Goal: Task Accomplishment & Management: Manage account settings

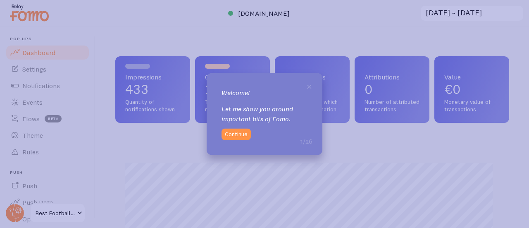
scroll to position [217, 388]
click at [237, 137] on button "Continue" at bounding box center [236, 135] width 29 height 12
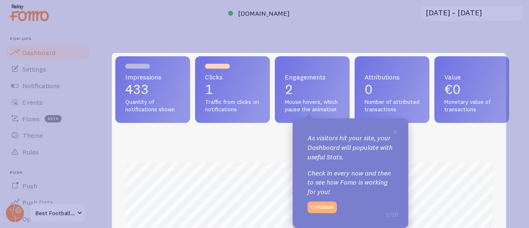
click at [324, 206] on button "Continue" at bounding box center [321, 207] width 29 height 12
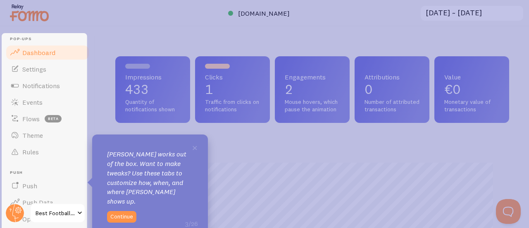
scroll to position [0, 0]
click at [122, 211] on button "Continue" at bounding box center [121, 217] width 29 height 12
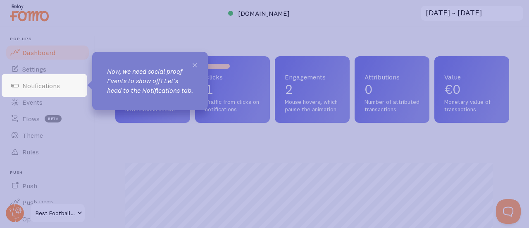
click at [195, 65] on span "×" at bounding box center [195, 64] width 6 height 12
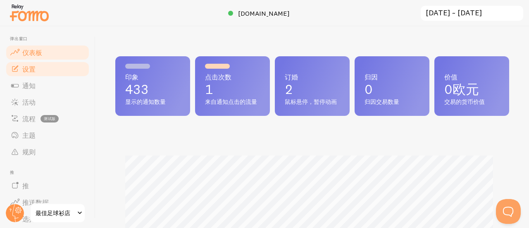
click at [28, 66] on font "设置" at bounding box center [28, 69] width 13 height 8
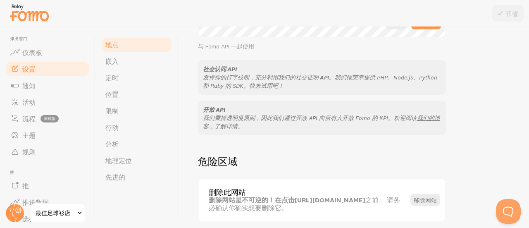
scroll to position [531, 0]
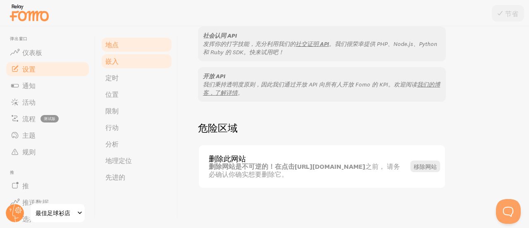
click at [105, 61] on link "嵌入" at bounding box center [136, 61] width 72 height 17
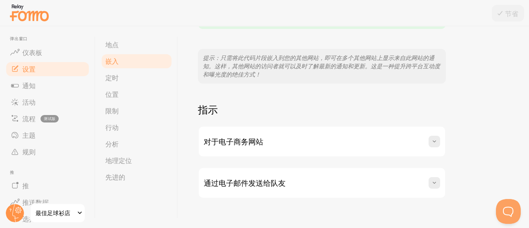
scroll to position [198, 0]
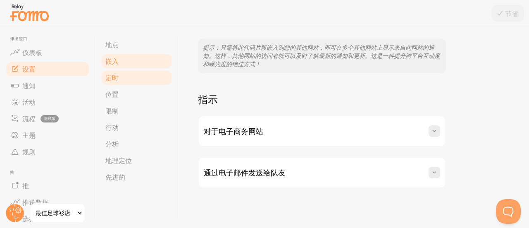
click at [128, 79] on link "定时" at bounding box center [136, 77] width 72 height 17
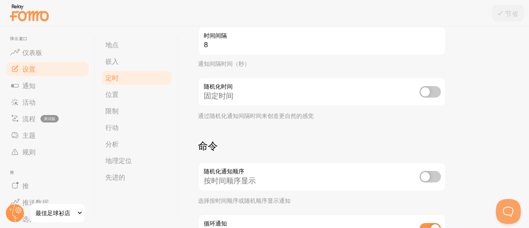
scroll to position [248, 0]
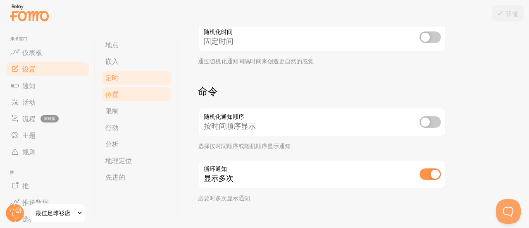
click at [120, 93] on link "位置" at bounding box center [136, 94] width 72 height 17
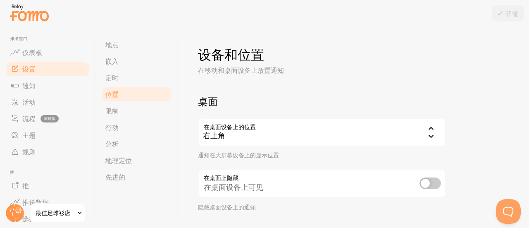
click at [433, 130] on icon at bounding box center [431, 128] width 10 height 10
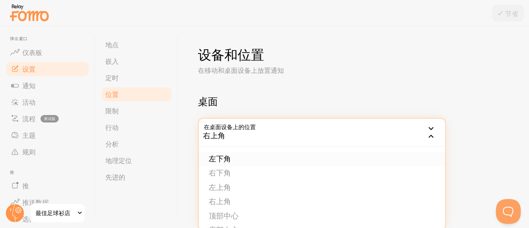
click at [226, 155] on font "左下角" at bounding box center [220, 159] width 22 height 10
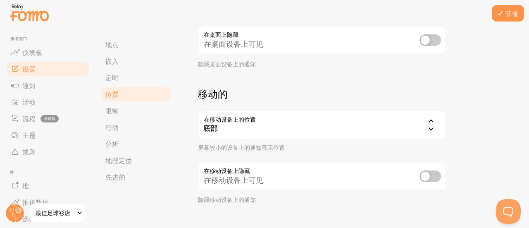
scroll to position [158, 0]
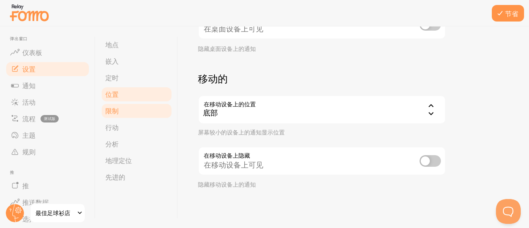
click at [118, 115] on link "限制" at bounding box center [136, 110] width 72 height 17
click at [119, 129] on link "行动" at bounding box center [136, 127] width 72 height 17
click at [506, 10] on font "节省" at bounding box center [511, 14] width 13 height 8
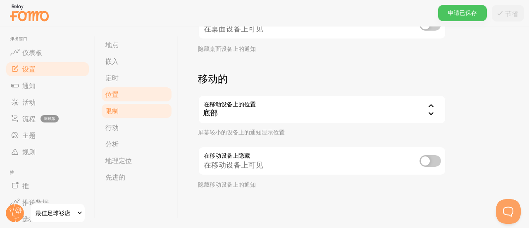
click at [120, 111] on link "限制" at bounding box center [136, 110] width 72 height 17
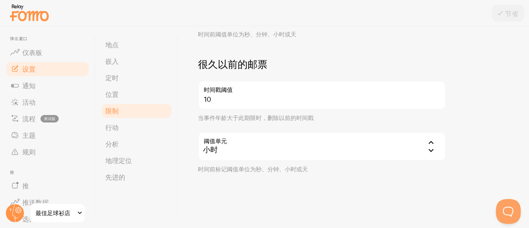
scroll to position [308, 0]
click at [121, 125] on link "行动" at bounding box center [136, 127] width 72 height 17
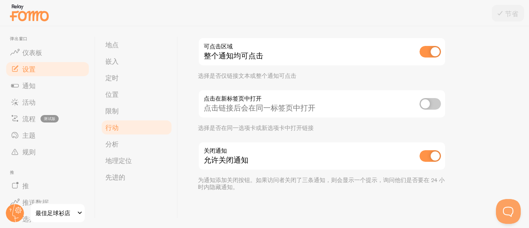
scroll to position [60, 0]
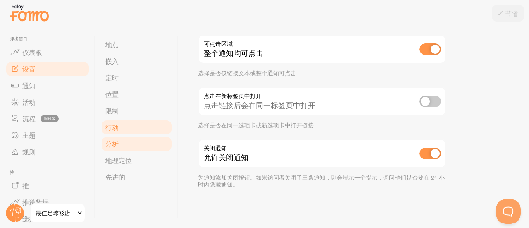
click at [131, 144] on link "分析" at bounding box center [136, 144] width 72 height 17
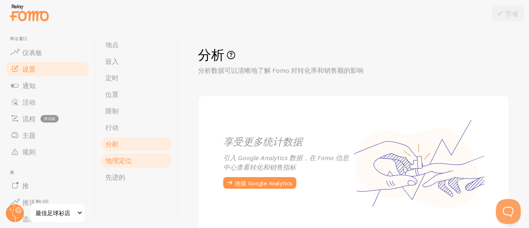
click at [132, 163] on link "地理定位" at bounding box center [136, 160] width 72 height 17
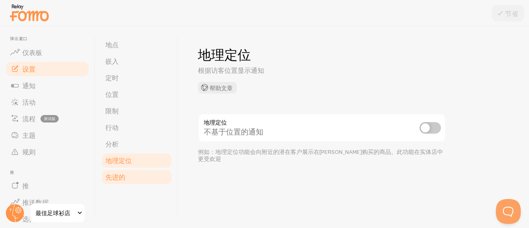
click at [130, 173] on link "先进的" at bounding box center [136, 177] width 72 height 17
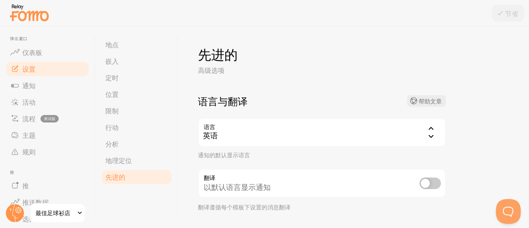
click at [431, 133] on icon at bounding box center [431, 128] width 10 height 10
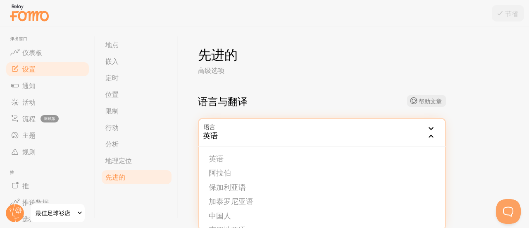
click at [431, 133] on icon at bounding box center [431, 136] width 10 height 10
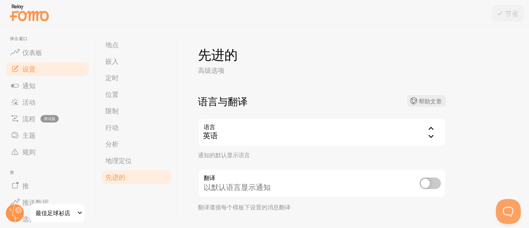
scroll to position [41, 0]
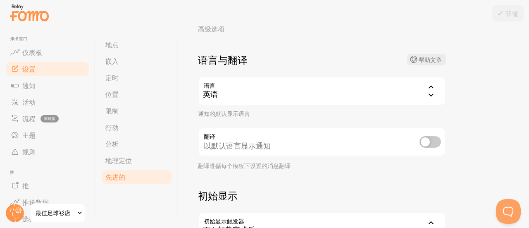
click at [432, 141] on input "checkbox" at bounding box center [429, 142] width 21 height 12
checkbox input "true"
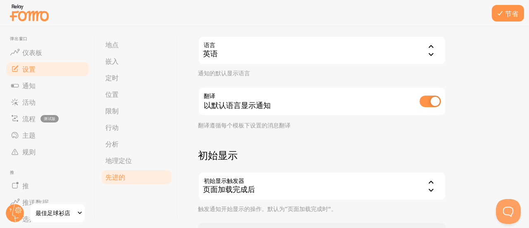
scroll to position [0, 0]
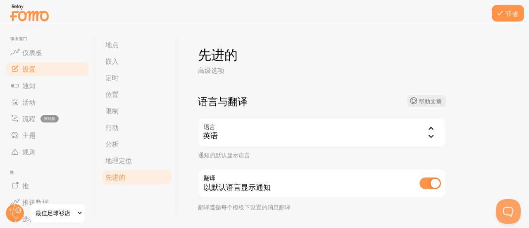
click at [315, 130] on div "英语" at bounding box center [322, 132] width 248 height 29
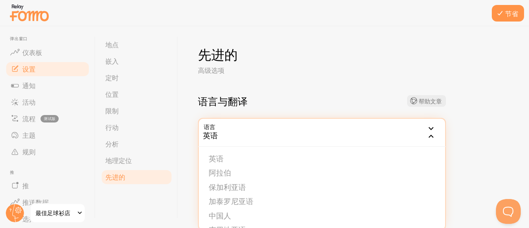
click at [260, 133] on div "英语" at bounding box center [322, 132] width 248 height 29
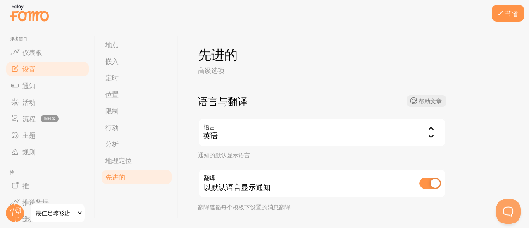
click at [244, 131] on div "英语" at bounding box center [322, 132] width 248 height 29
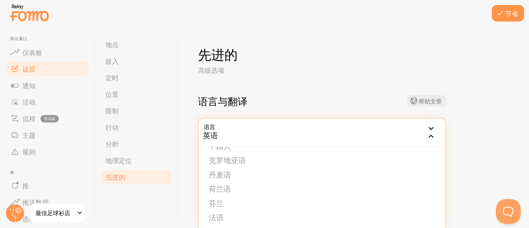
scroll to position [83, 0]
click at [229, 177] on font "荷兰语" at bounding box center [220, 176] width 22 height 10
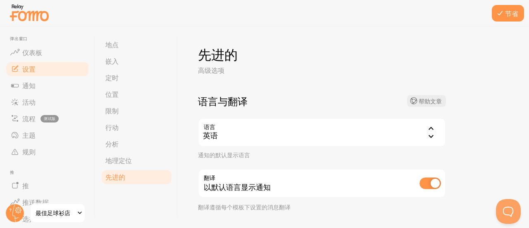
click at [248, 134] on div "英语" at bounding box center [322, 132] width 248 height 29
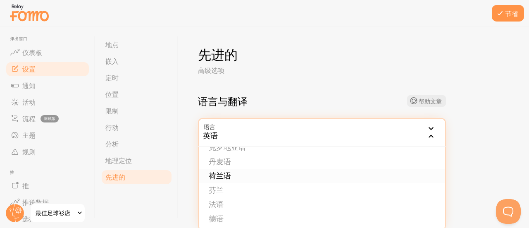
click at [232, 177] on li "荷兰语" at bounding box center [322, 176] width 246 height 14
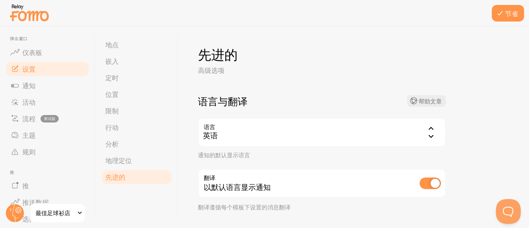
click at [486, 118] on div "先进的 高级选项 语言与翻译 帮助文章 语言 nl 英语 英语 阿拉伯 保加利亚语 加泰罗尼亚语 中国人 克罗地亚语 丹麦语 荷兰语 芬兰 法语 德语 希腊语…" at bounding box center [353, 126] width 351 height 201
click at [512, 6] on button "节省" at bounding box center [508, 13] width 32 height 17
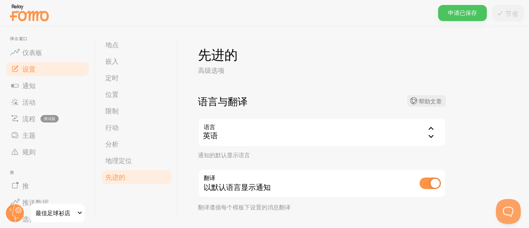
click at [357, 134] on div "英语" at bounding box center [322, 132] width 248 height 29
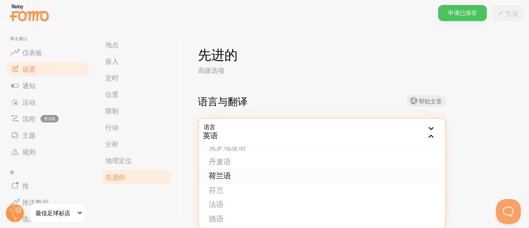
click at [239, 174] on li "荷兰语" at bounding box center [322, 176] width 246 height 14
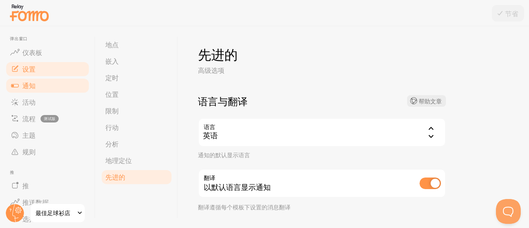
click at [25, 86] on font "通知" at bounding box center [28, 85] width 13 height 8
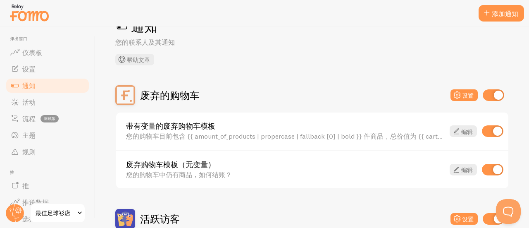
scroll to position [41, 0]
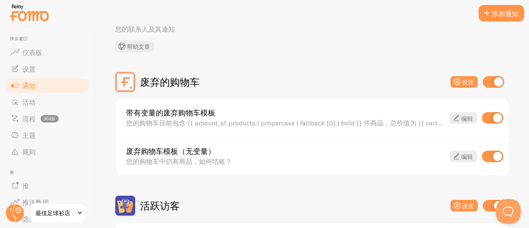
click at [482, 115] on input "checkbox" at bounding box center [492, 118] width 21 height 12
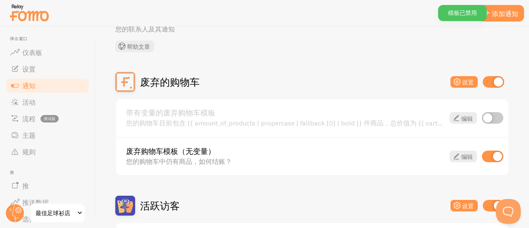
click at [490, 116] on input "checkbox" at bounding box center [492, 118] width 21 height 12
checkbox input "true"
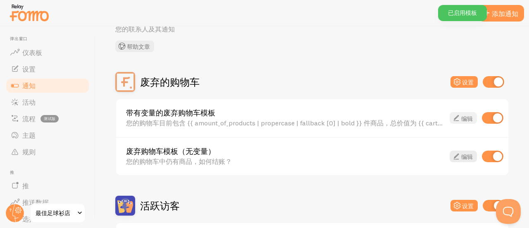
click at [451, 118] on icon at bounding box center [456, 118] width 10 height 10
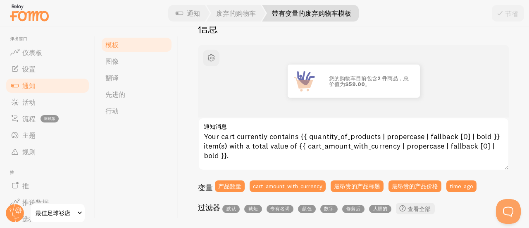
scroll to position [41, 0]
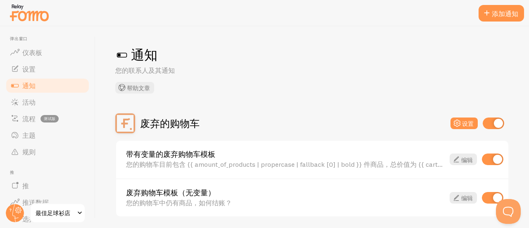
click at [483, 159] on input "checkbox" at bounding box center [492, 159] width 21 height 12
checkbox input "false"
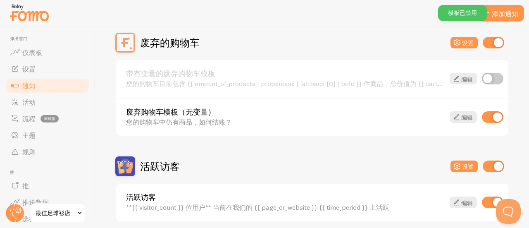
scroll to position [83, 0]
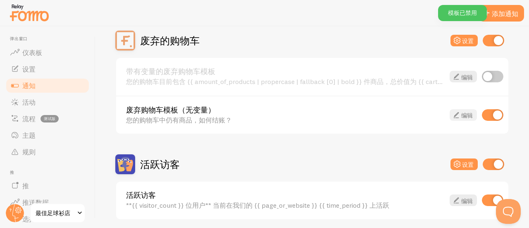
click at [451, 117] on icon at bounding box center [456, 115] width 10 height 10
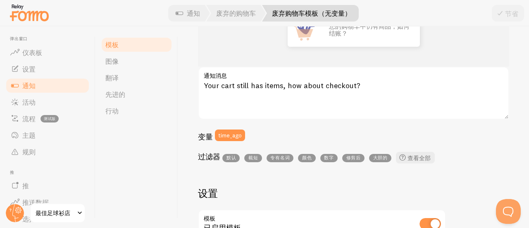
scroll to position [83, 0]
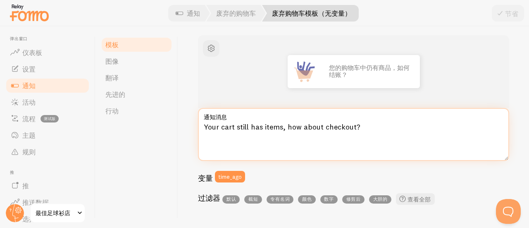
drag, startPoint x: 364, startPoint y: 124, endPoint x: 197, endPoint y: 127, distance: 167.4
click at [197, 127] on div "废弃购物车模板（无变量） 使用变量和过滤器撰写消息，将变量括在括号内，例如 {{variable}} 信息 您的购物车中仍有商品，如何结账？ Your car…" at bounding box center [353, 126] width 351 height 201
paste textarea "Je hebt nog producten in je winkelwagen. Ga je afrekenen"
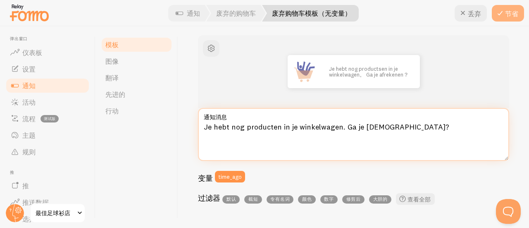
type textarea "Je hebt nog producten in je winkelwagen. Ga je [DEMOGRAPHIC_DATA]?"
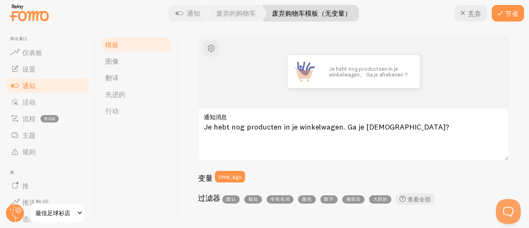
drag, startPoint x: 503, startPoint y: 14, endPoint x: 490, endPoint y: 24, distance: 15.9
click at [503, 14] on icon at bounding box center [500, 13] width 10 height 10
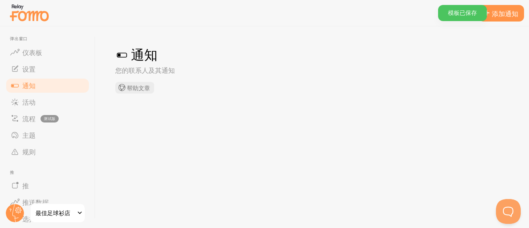
checkbox input "false"
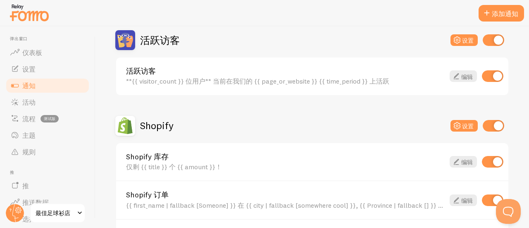
scroll to position [248, 0]
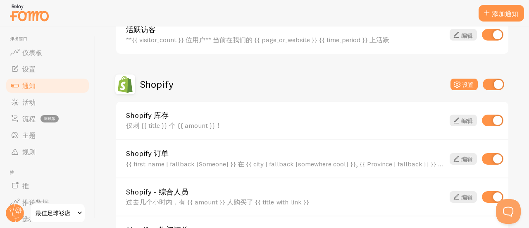
click at [482, 119] on input "checkbox" at bounding box center [492, 120] width 21 height 12
checkbox input "false"
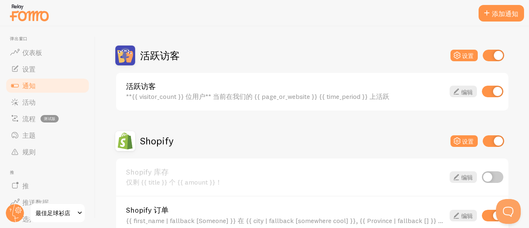
scroll to position [190, 0]
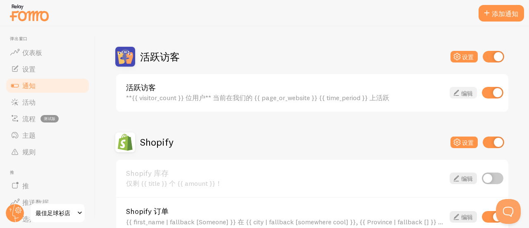
click at [461, 90] on font "编辑" at bounding box center [467, 92] width 12 height 7
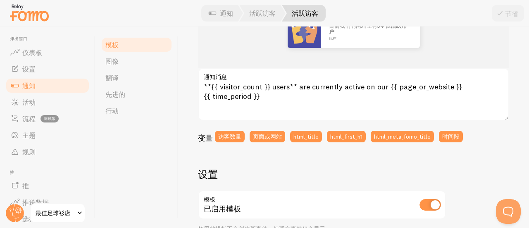
scroll to position [124, 0]
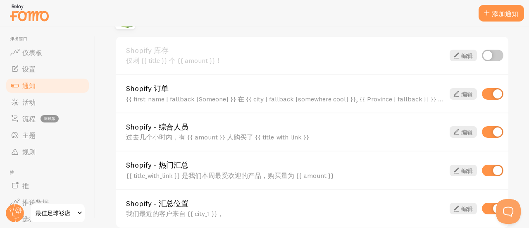
scroll to position [331, 0]
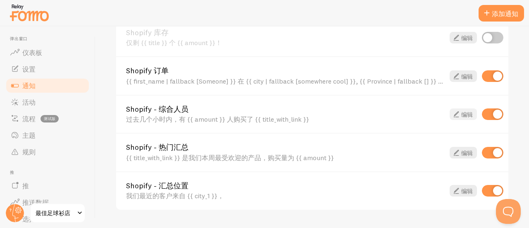
click at [461, 114] on font "编辑" at bounding box center [467, 114] width 12 height 7
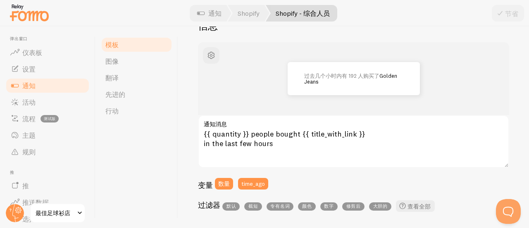
scroll to position [83, 0]
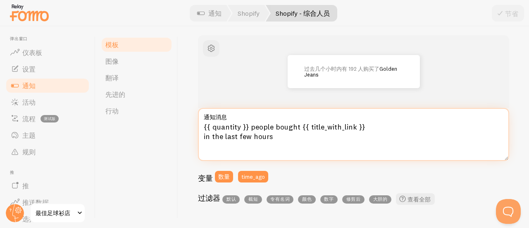
drag, startPoint x: 279, startPoint y: 138, endPoint x: 195, endPoint y: 119, distance: 85.6
click at [195, 119] on div "Shopify - 综合人员 使用变量和过滤器撰写消息，将变量括在括号内，例如 {{variable}} 信息 过去几个小时内 有 192 人购买了 Gold…" at bounding box center [353, 126] width 351 height 201
paste textarea "In de afgelopen uren hebben {{ quantity }} mensen een {{ title_with_link }} gek…"
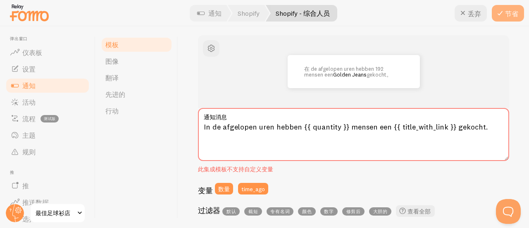
click at [507, 10] on font "节省" at bounding box center [511, 14] width 13 height 8
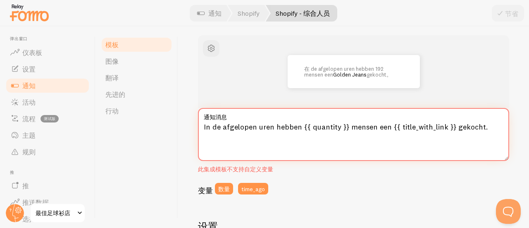
click at [308, 124] on textarea "In de afgelopen uren hebben {{ quantity }} mensen een {{ title_with_link }} gek…" at bounding box center [353, 134] width 311 height 53
drag, startPoint x: 300, startPoint y: 126, endPoint x: 344, endPoint y: 126, distance: 44.2
click at [344, 126] on textarea "In de afgelopen uren hebben {{ quantity }} mensen een {{ title_with_link }} gek…" at bounding box center [353, 134] width 311 height 53
click at [224, 191] on font "数量" at bounding box center [224, 188] width 12 height 7
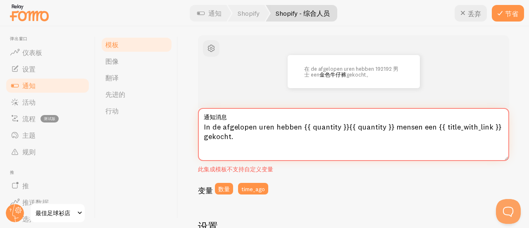
drag, startPoint x: 345, startPoint y: 127, endPoint x: 388, endPoint y: 126, distance: 43.0
click at [388, 126] on textarea "In de afgelopen uren hebben {{ quantity }}{{ quantity }} mensen een {{ title_wi…" at bounding box center [353, 134] width 311 height 53
drag, startPoint x: 299, startPoint y: 127, endPoint x: 387, endPoint y: 128, distance: 87.6
click at [387, 128] on textarea "In de afgelopen uren hebben {{ quantity }}{{ quantity }} mensen een {{ title_wi…" at bounding box center [353, 134] width 311 height 53
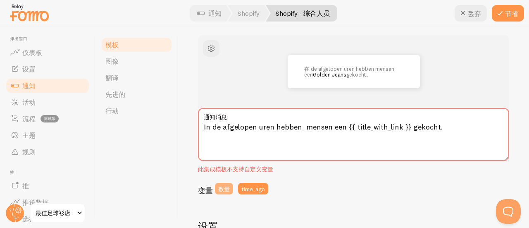
click at [224, 192] on font "数量" at bounding box center [224, 188] width 12 height 7
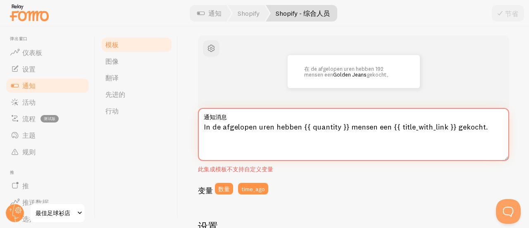
drag, startPoint x: 388, startPoint y: 126, endPoint x: 449, endPoint y: 126, distance: 61.2
click at [449, 126] on textarea "In de afgelopen uren hebben {{ quantity }} mensen een {{ title_with_link }} gek…" at bounding box center [353, 134] width 311 height 53
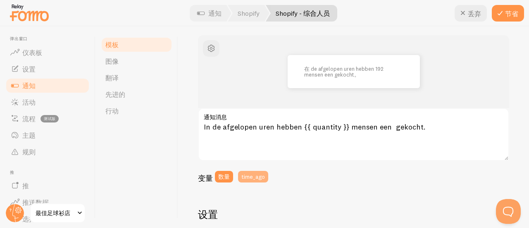
click at [259, 175] on font "time_ago" at bounding box center [253, 176] width 24 height 7
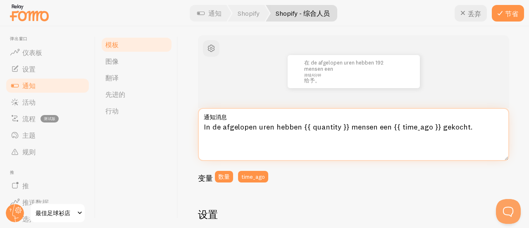
click at [478, 143] on textarea "In de afgelopen uren hebben {{ quantity }} mensen een {{ time_ago }} gekocht." at bounding box center [353, 134] width 311 height 53
drag, startPoint x: 472, startPoint y: 126, endPoint x: 155, endPoint y: 128, distance: 316.6
click at [155, 128] on div "模板 图像 翻译 先进的 行动 Shopify - 综合人员 使用变量和过滤器撰写消息，将变量括在括号内，例如 {{variable}} 信息 在 de af…" at bounding box center [311, 126] width 433 height 201
click at [291, 134] on textarea "In de afgelopen uren hebben {{ quantity }} mensen een {{ time_ago }} gekocht." at bounding box center [353, 134] width 311 height 53
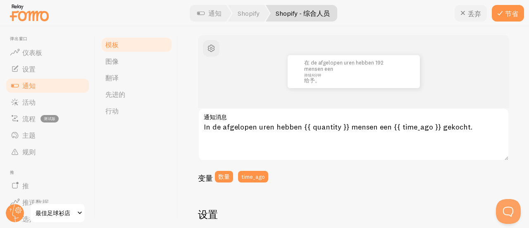
click at [474, 7] on button "丢弃" at bounding box center [471, 13] width 32 height 17
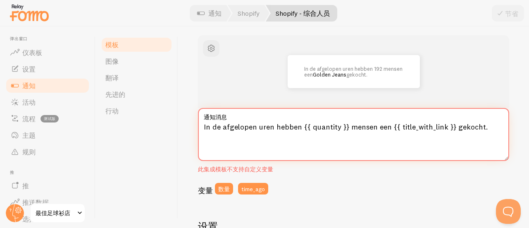
click at [386, 146] on textarea "In de afgelopen uren hebben {{ quantity }} mensen een {{ title_with_link }} gek…" at bounding box center [353, 134] width 311 height 53
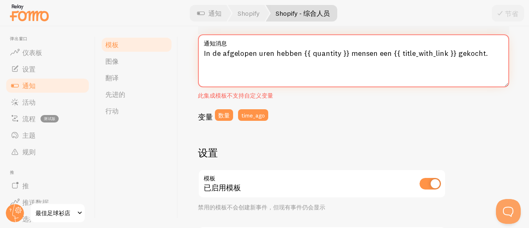
scroll to position [61, 0]
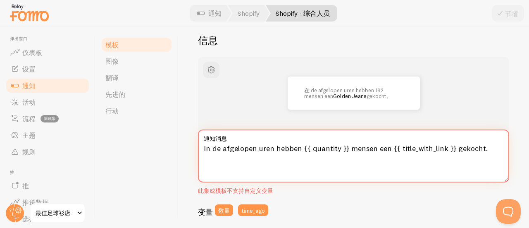
drag, startPoint x: 486, startPoint y: 147, endPoint x: 149, endPoint y: 139, distance: 336.9
click at [151, 139] on div "模板 图像 翻译 先进的 行动 Shopify - 综合人员 使用变量和过滤器撰写消息，将变量括在括号内，例如 {{variable}} 信息 在 de af…" at bounding box center [311, 126] width 433 height 201
paste textarea "{{ quantity }} people bought {{ title_with_link }} in the last few hours"
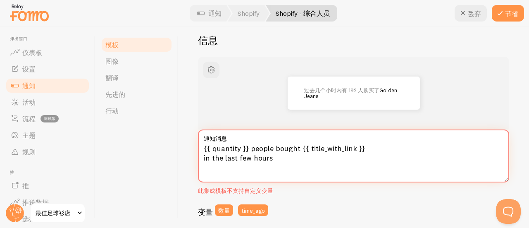
type textarea "{{ quantity }} people bought {{ title_with_link }} in the last few hours"
click at [466, 105] on div "过去几个小时内 有 192 人购买了 Golden Jeans" at bounding box center [354, 92] width 272 height 33
click at [512, 18] on button "节省" at bounding box center [508, 13] width 32 height 17
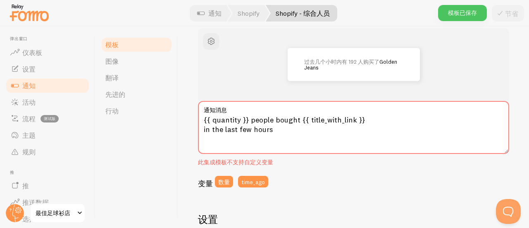
scroll to position [102, 0]
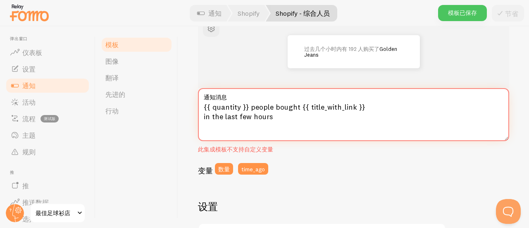
click at [304, 129] on textarea "{{ quantity }} people bought {{ title_with_link }} in the last few hours" at bounding box center [353, 114] width 311 height 53
click at [204, 118] on textarea "{{ quantity }} people bought {{ title_with_link }} in the last few hours" at bounding box center [353, 114] width 311 height 53
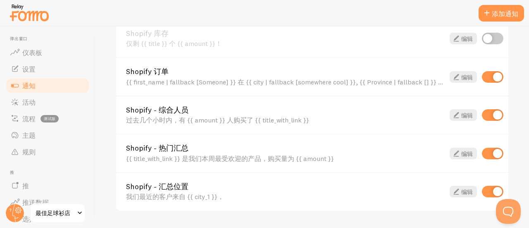
scroll to position [331, 0]
click at [482, 150] on input "checkbox" at bounding box center [492, 153] width 21 height 12
checkbox input "false"
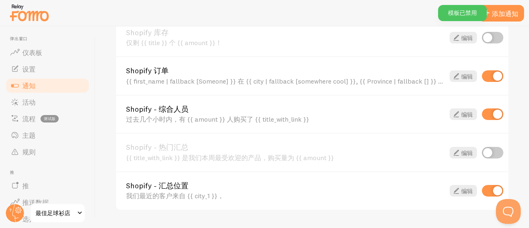
click at [484, 192] on input "checkbox" at bounding box center [492, 191] width 21 height 12
checkbox input "false"
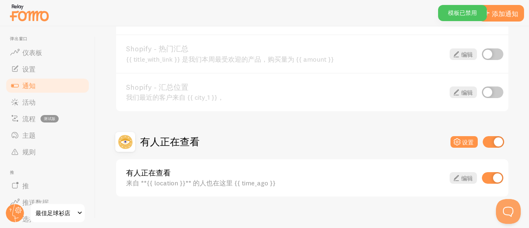
scroll to position [438, 0]
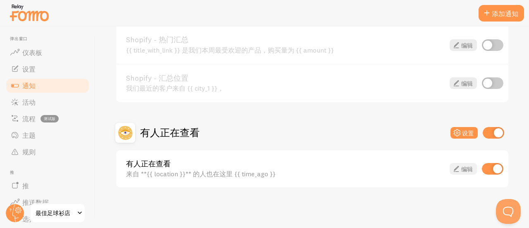
click at [461, 169] on font "编辑" at bounding box center [467, 168] width 12 height 7
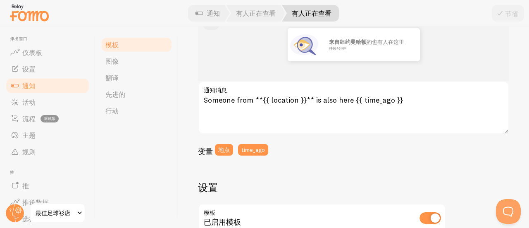
scroll to position [124, 0]
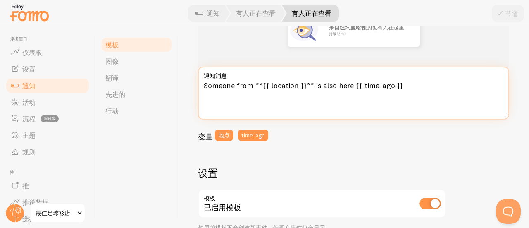
drag, startPoint x: 407, startPoint y: 86, endPoint x: 174, endPoint y: 87, distance: 233.1
click at [174, 87] on div "模板 图像 翻译 先进的 行动 有人正在查看 使用变量撰写消息，将变量括在括号内，例如 {{variable}} 信息 来自[GEOGRAPHIC_DATA]…" at bounding box center [311, 126] width 433 height 201
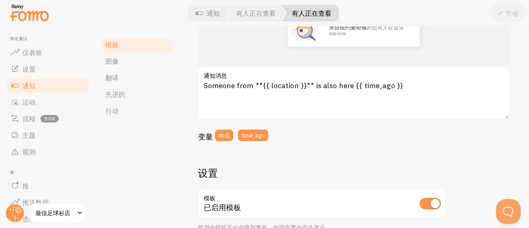
click at [348, 164] on div "来自[GEOGRAPHIC_DATA] 的也有人 在这里 持续4分钟 Someone from **{{ location }}** is also here…" at bounding box center [353, 201] width 311 height 414
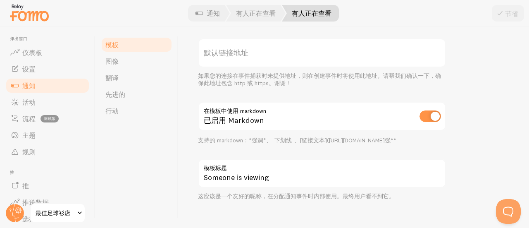
scroll to position [338, 0]
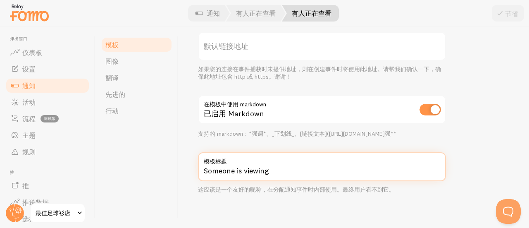
click at [295, 177] on input "Someone is viewing" at bounding box center [322, 166] width 248 height 29
drag, startPoint x: 214, startPoint y: 176, endPoint x: 137, endPoint y: 176, distance: 76.9
click at [139, 176] on div "模板 图像 翻译 先进的 行动 有人正在查看 使用变量撰写消息，将变量括在括号内，例如 {{variable}} 信息 来自[GEOGRAPHIC_DATA]…" at bounding box center [311, 126] width 433 height 201
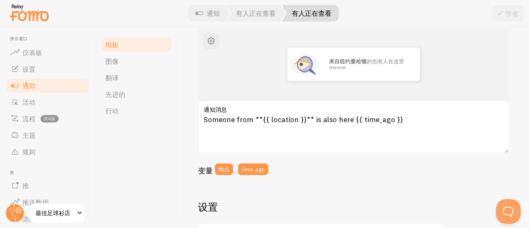
scroll to position [49, 0]
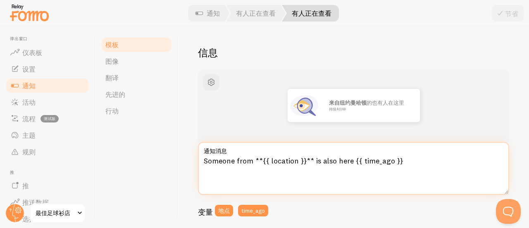
drag, startPoint x: 401, startPoint y: 161, endPoint x: 395, endPoint y: 163, distance: 5.9
click at [396, 163] on textarea "Someone from **{{ location }}** is also here {{ time_ago }}" at bounding box center [353, 168] width 311 height 53
drag, startPoint x: 405, startPoint y: 160, endPoint x: 156, endPoint y: 174, distance: 249.2
click at [156, 174] on div "模板 图像 翻译 先进的 行动 有人正在查看 使用变量撰写消息，将变量括在括号内，例如 {{variable}} 信息 来自[GEOGRAPHIC_DATA]…" at bounding box center [311, 126] width 433 height 201
paste textarea "Er is ook iemand uit {{ location }} hier {{ time_ago }} aanwezig."
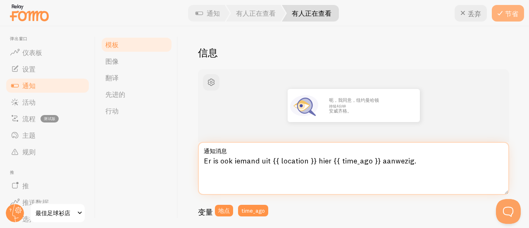
type textarea "Er is ook iemand uit {{ location }} hier {{ time_ago }} aanwezig."
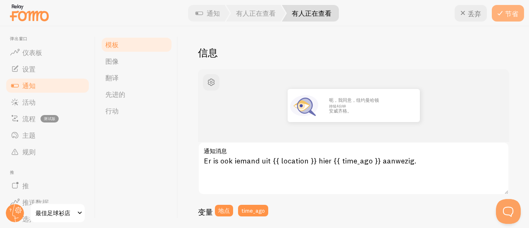
click at [512, 13] on font "节省" at bounding box center [511, 14] width 13 height 8
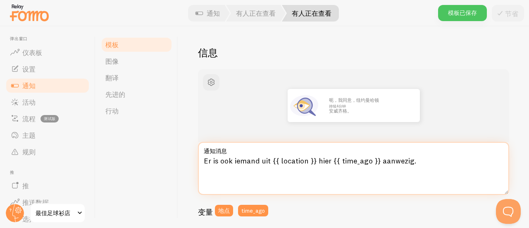
click at [278, 179] on textarea "Er is ook iemand uit {{ location }} hier {{ time_ago }} aanwezig." at bounding box center [353, 168] width 311 height 53
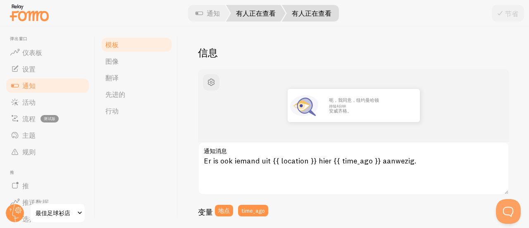
click at [245, 17] on font "有人正在查看" at bounding box center [256, 13] width 40 height 8
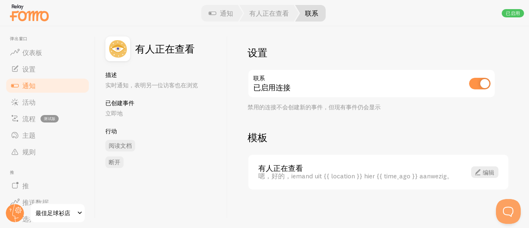
click at [21, 83] on link "通知" at bounding box center [47, 85] width 85 height 17
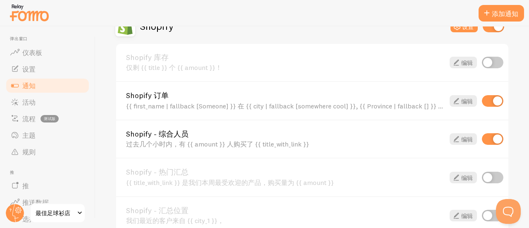
scroll to position [331, 0]
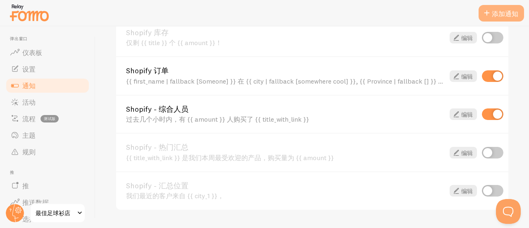
click at [499, 16] on font "添加通知" at bounding box center [505, 14] width 26 height 8
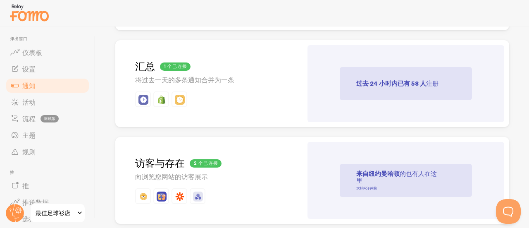
scroll to position [413, 0]
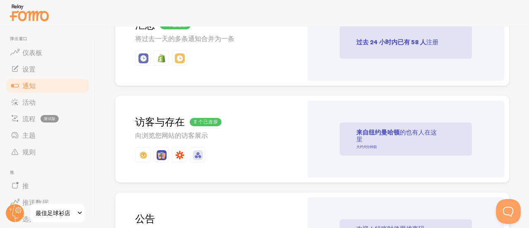
click at [281, 146] on div "2 个已连接 访客与存在 向浏览您网站的访客展示" at bounding box center [208, 138] width 187 height 87
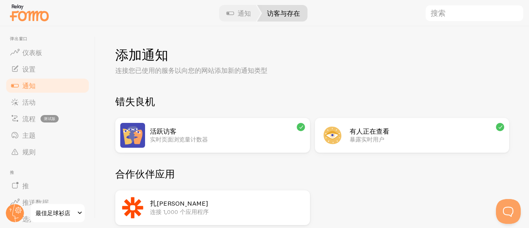
click at [29, 81] on font "通知" at bounding box center [28, 85] width 13 height 8
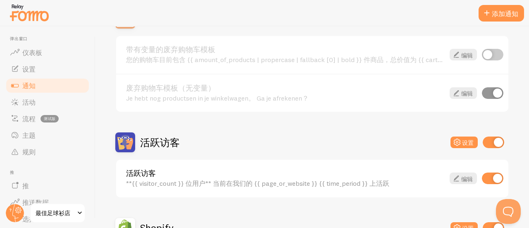
scroll to position [124, 0]
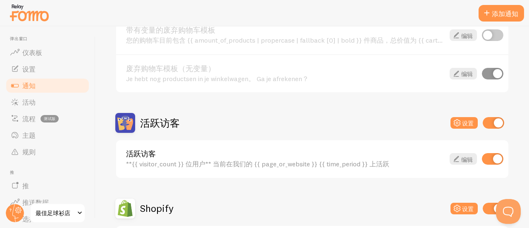
click at [482, 72] on input "checkbox" at bounding box center [492, 74] width 21 height 12
click at [494, 73] on input "checkbox" at bounding box center [492, 74] width 21 height 12
checkbox input "true"
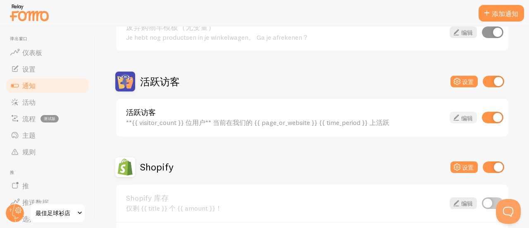
click at [451, 118] on icon at bounding box center [456, 117] width 10 height 10
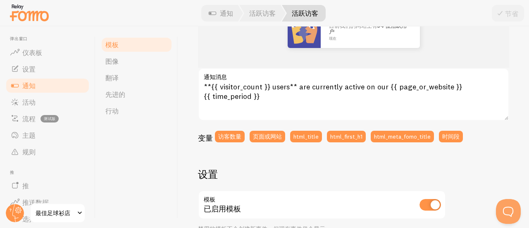
scroll to position [124, 0]
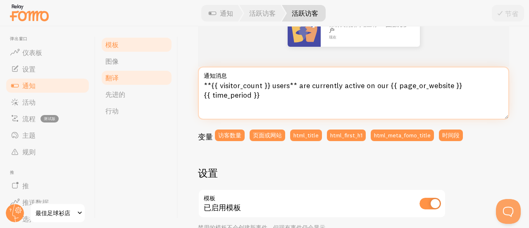
drag, startPoint x: 267, startPoint y: 101, endPoint x: 169, endPoint y: 82, distance: 99.8
click at [169, 82] on div "模板 图像 翻译 先进的 行动 活跃访客 使用变量撰写消息，将变量括在括号内，例如 {{variable}} 信息 目前我们的网站上有 34 位活跃用户 现在…" at bounding box center [311, 126] width 433 height 201
paste textarea "Op dit moment zijn er {{ visitor_count }} gebruikers actief op onze {{ page_or_…"
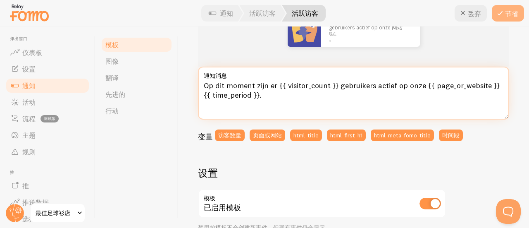
type textarea "Op dit moment zijn er {{ visitor_count }} gebruikers actief op onze {{ page_or_…"
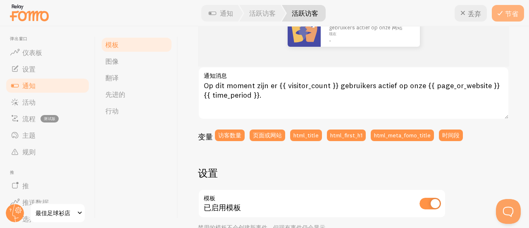
click at [503, 10] on icon at bounding box center [500, 13] width 10 height 10
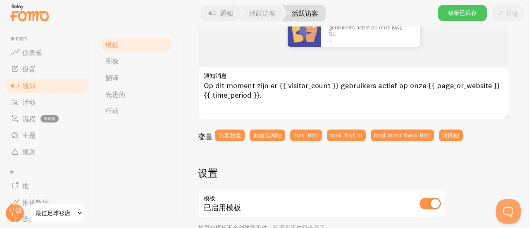
click at [29, 84] on font "通知" at bounding box center [28, 85] width 13 height 8
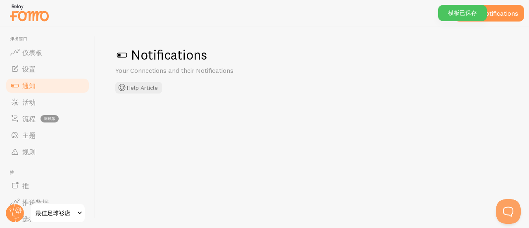
checkbox input "true"
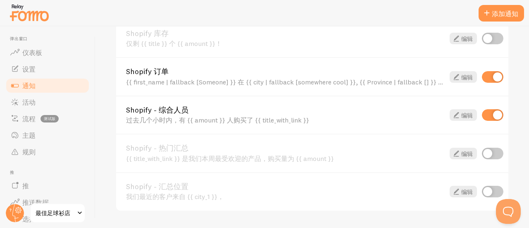
scroll to position [331, 0]
click at [461, 76] on font "编辑" at bounding box center [467, 75] width 12 height 7
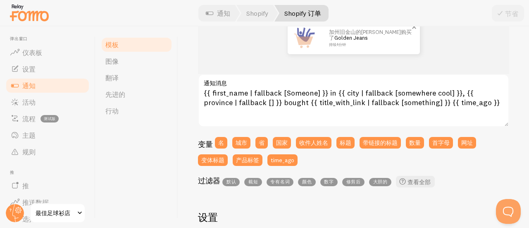
scroll to position [124, 0]
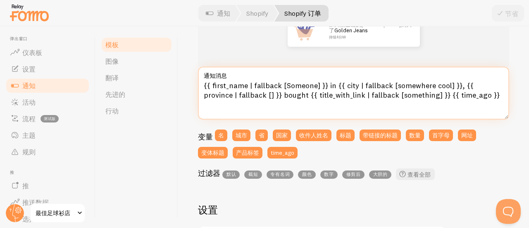
drag, startPoint x: 471, startPoint y: 96, endPoint x: 190, endPoint y: 77, distance: 281.2
click at [190, 77] on div "Shopify 订单 使用变量和过滤器撰写消息，将变量括在括号内，例如 {{variable}} 信息 加州旧金山的[PERSON_NAME]购买了 Gold…" at bounding box center [353, 126] width 351 height 201
paste textarea "Iemand] }} uit {{ city | fallback [een leuke plek] }}, {{ province | fallback […"
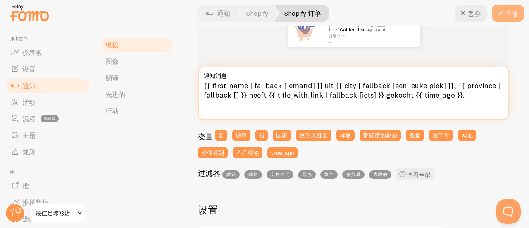
type textarea "{{ first_name | fallback [Iemand] }} uit {{ city | fallback [een leuke plek] }}…"
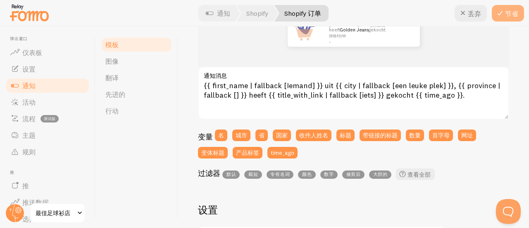
click at [510, 11] on font "节省" at bounding box center [511, 14] width 13 height 8
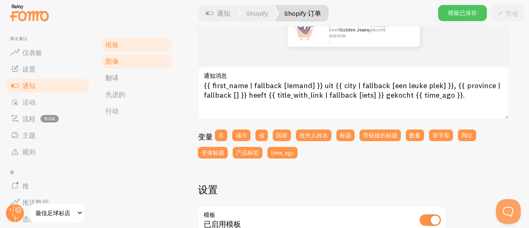
click at [120, 62] on link "图像" at bounding box center [136, 61] width 72 height 17
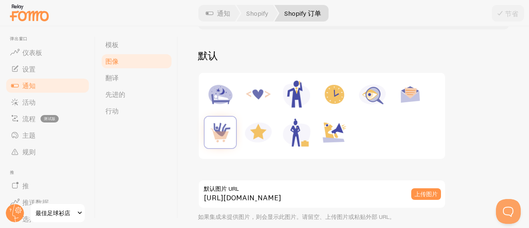
scroll to position [124, 0]
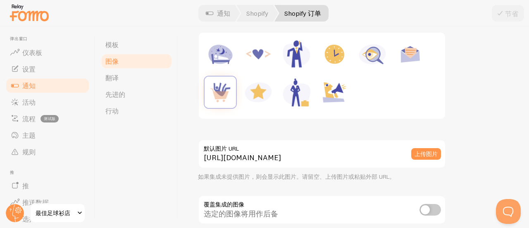
click at [29, 87] on font "通知" at bounding box center [28, 85] width 13 height 8
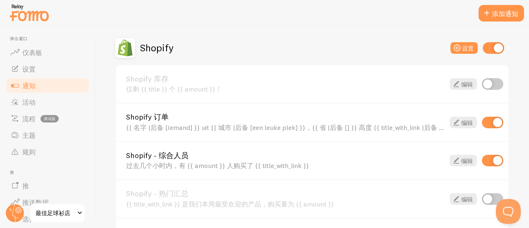
scroll to position [289, 0]
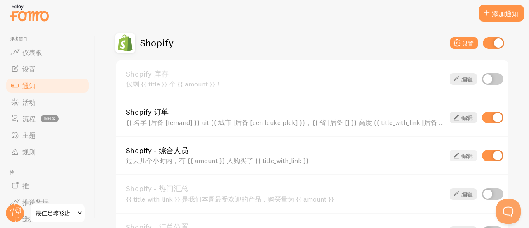
click at [461, 157] on font "编辑" at bounding box center [467, 155] width 12 height 7
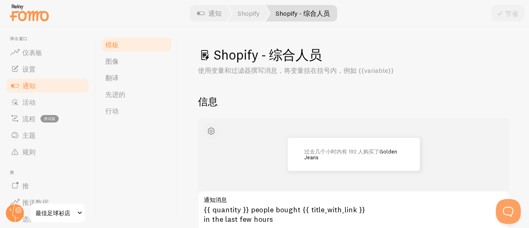
click at [211, 130] on span "button" at bounding box center [211, 131] width 10 height 10
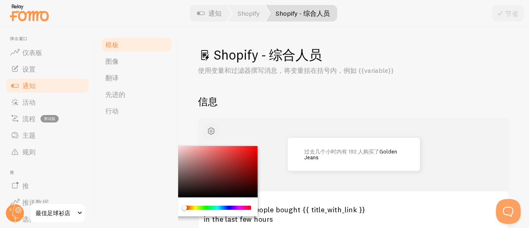
click at [211, 130] on span "button" at bounding box center [211, 131] width 10 height 10
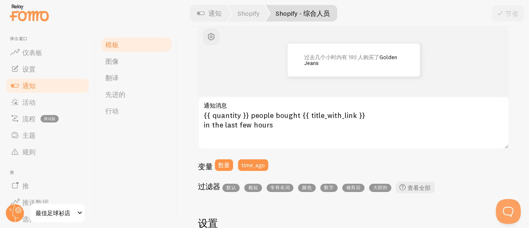
scroll to position [83, 0]
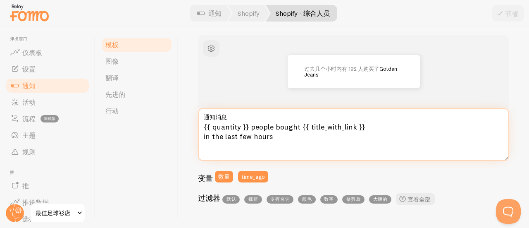
click at [203, 136] on textarea "{{ quantity }} people bought {{ title_with_link }} in the last few hours" at bounding box center [353, 134] width 311 height 53
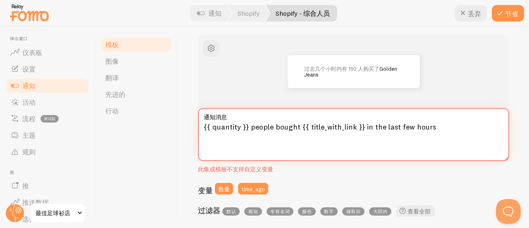
click at [450, 136] on textarea "{{ quantity }} people bought {{ title_with_link }} in the last few hours" at bounding box center [353, 134] width 311 height 53
click at [300, 127] on textarea "{{ quantity }} people bought {{ title_with_link }} in the last few hours" at bounding box center [353, 134] width 311 height 53
drag, startPoint x: 299, startPoint y: 126, endPoint x: 360, endPoint y: 126, distance: 61.2
click at [360, 126] on textarea "{{ quantity }} people bought {{ title_with_link }} in the last few hours" at bounding box center [353, 134] width 311 height 53
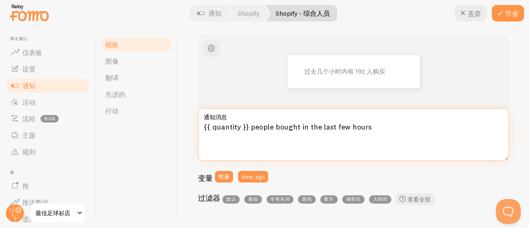
drag, startPoint x: 374, startPoint y: 130, endPoint x: 137, endPoint y: 135, distance: 237.3
click at [138, 135] on div "模板 图像 翻译 先进的 行动 Shopify - 综合人员 使用变量和过滤器撰写消息，将变量括在括号内，例如 {{variable}} 信息 过去几个小时内…" at bounding box center [311, 126] width 433 height 201
paste textarea "In de afgelopen paar uur hebben {{ quantity }} mensen gekocht."
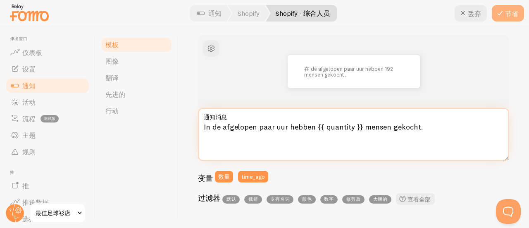
type textarea "In de afgelopen paar uur hebben {{ quantity }} mensen gekocht."
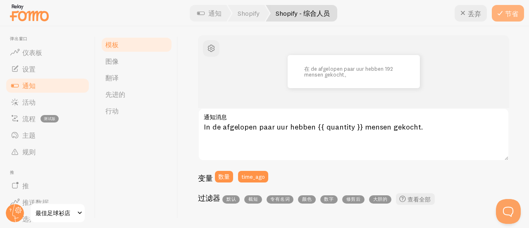
click at [506, 12] on font "节省" at bounding box center [511, 14] width 13 height 8
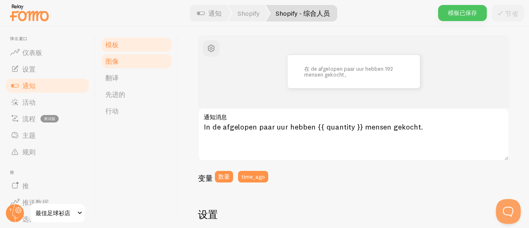
click at [130, 62] on link "图像" at bounding box center [136, 61] width 72 height 17
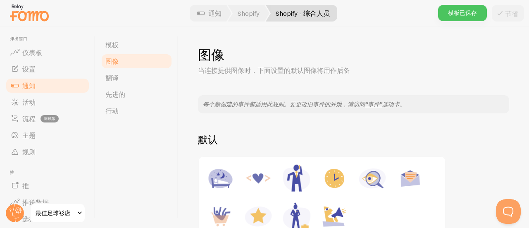
scroll to position [41, 0]
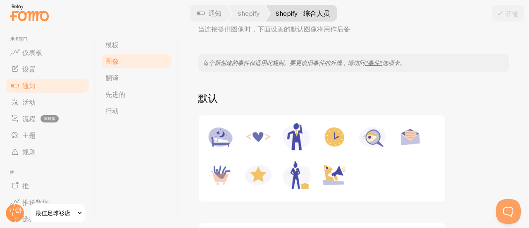
click at [214, 177] on img at bounding box center [220, 174] width 31 height 31
type input "[URL][DOMAIN_NAME]"
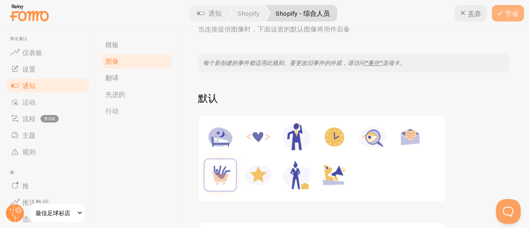
click at [512, 10] on font "节省" at bounding box center [511, 14] width 13 height 8
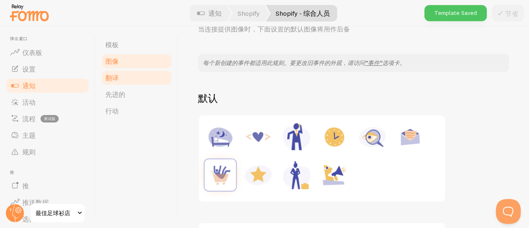
click at [115, 78] on font "翻译" at bounding box center [111, 78] width 13 height 8
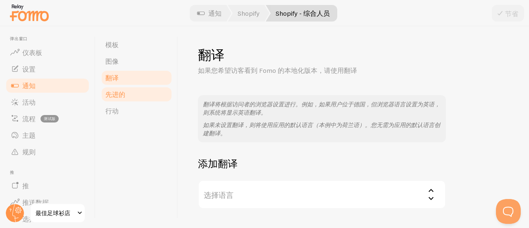
click at [105, 91] on link "先进的" at bounding box center [136, 94] width 72 height 17
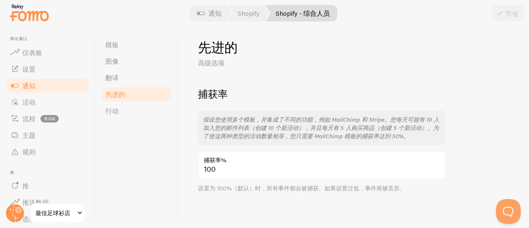
scroll to position [11, 0]
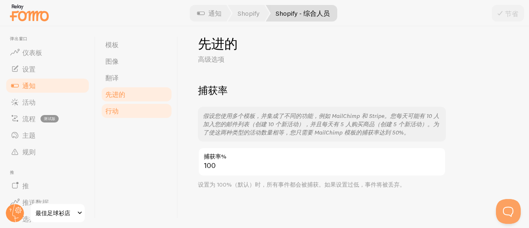
click at [119, 117] on link "行动" at bounding box center [136, 110] width 72 height 17
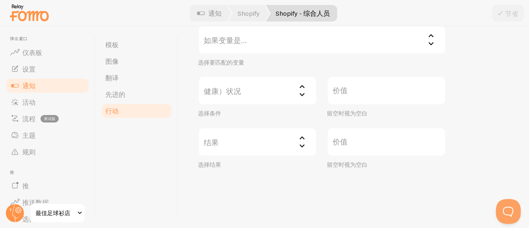
scroll to position [202, 0]
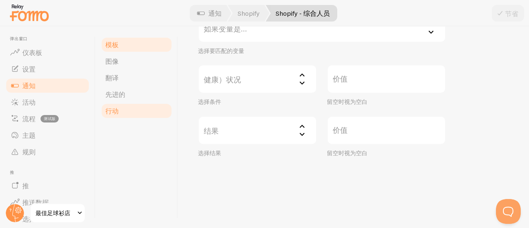
click at [100, 48] on link "模板" at bounding box center [136, 44] width 72 height 17
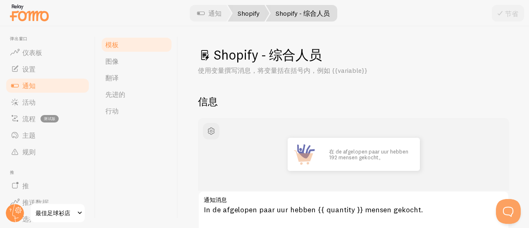
click at [245, 9] on font "Shopify" at bounding box center [249, 13] width 22 height 8
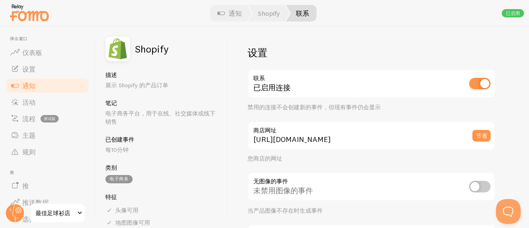
click at [27, 91] on link "通知" at bounding box center [47, 85] width 85 height 17
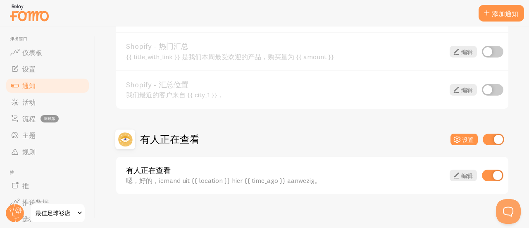
scroll to position [438, 0]
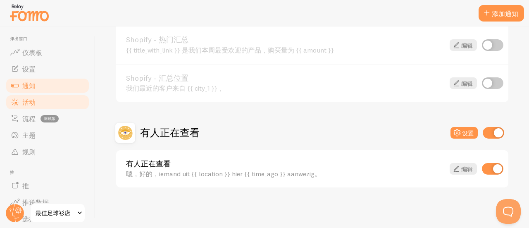
click at [33, 105] on font "活动" at bounding box center [28, 102] width 13 height 8
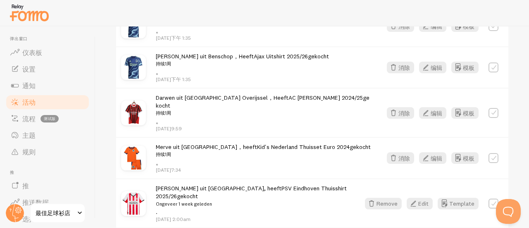
scroll to position [914, 0]
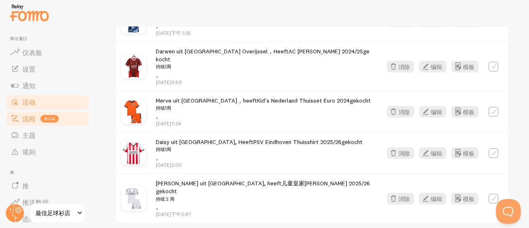
click at [30, 124] on link "流程 测试版" at bounding box center [47, 118] width 85 height 17
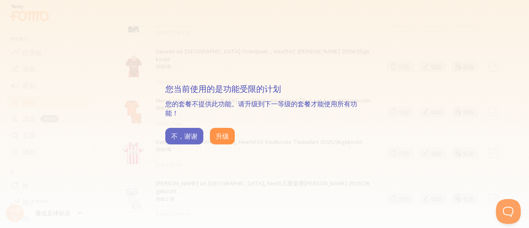
click at [183, 137] on font "不，谢谢" at bounding box center [184, 136] width 26 height 8
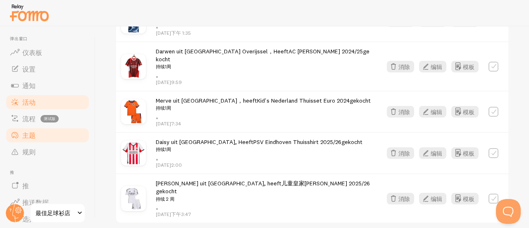
click at [18, 136] on span at bounding box center [15, 135] width 10 height 10
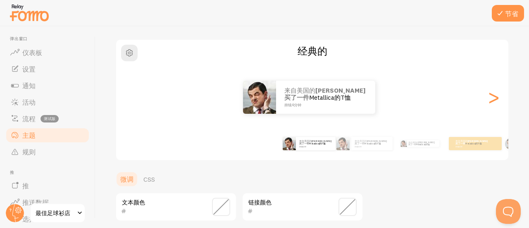
scroll to position [43, 0]
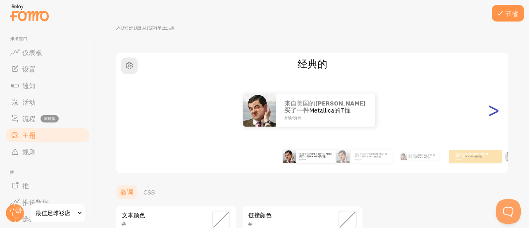
click at [487, 110] on font ">" at bounding box center [494, 110] width 14 height 28
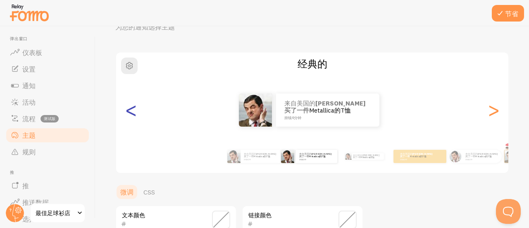
click at [133, 118] on font "<" at bounding box center [131, 110] width 14 height 28
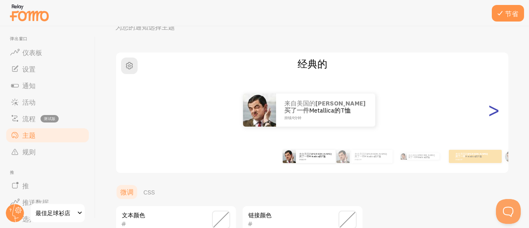
click at [493, 109] on font ">" at bounding box center [494, 110] width 14 height 28
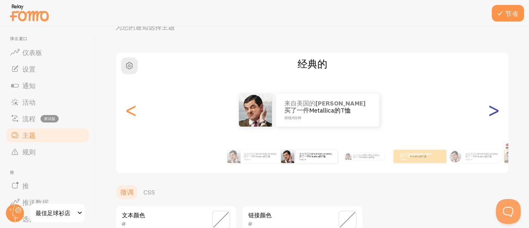
click at [493, 109] on font ">" at bounding box center [494, 110] width 14 height 28
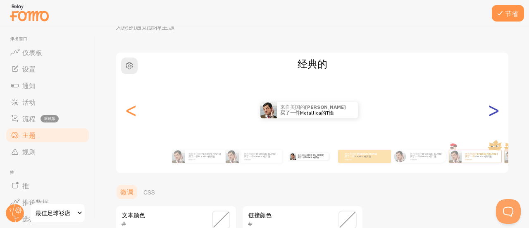
click at [493, 109] on font ">" at bounding box center [494, 110] width 14 height 28
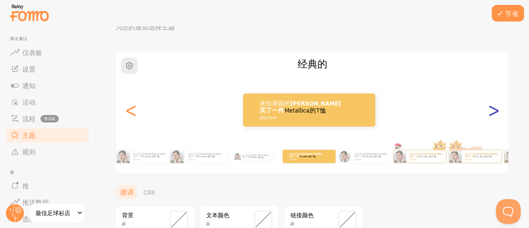
click at [487, 110] on font ">" at bounding box center [494, 110] width 14 height 28
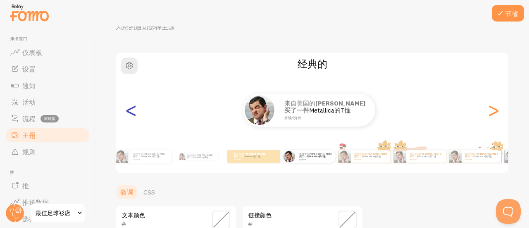
click at [130, 114] on font "<" at bounding box center [131, 110] width 14 height 28
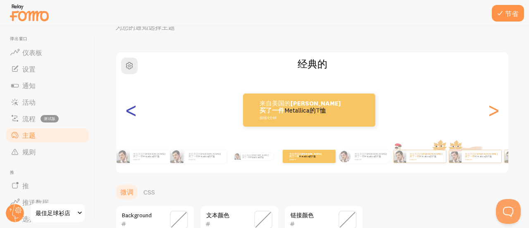
click at [130, 114] on font "<" at bounding box center [131, 110] width 14 height 28
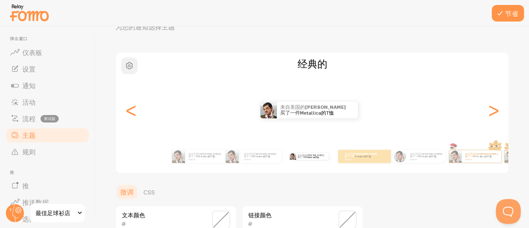
click at [125, 64] on span "button" at bounding box center [129, 66] width 10 height 10
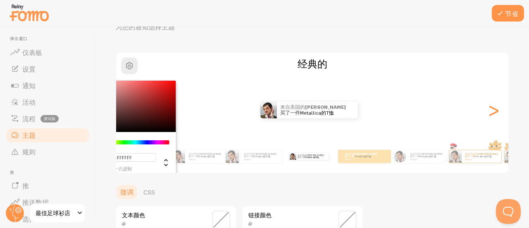
click at [273, 25] on div at bounding box center [264, 13] width 529 height 26
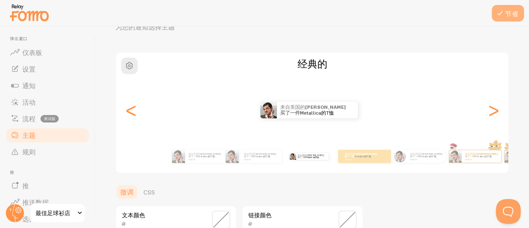
click at [506, 14] on font "节省" at bounding box center [511, 14] width 13 height 8
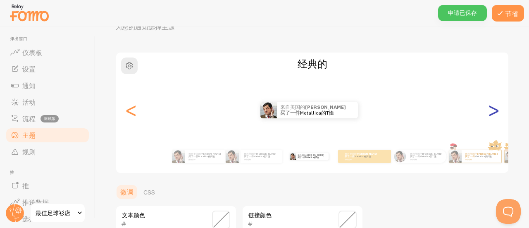
click at [488, 113] on font ">" at bounding box center [494, 110] width 14 height 28
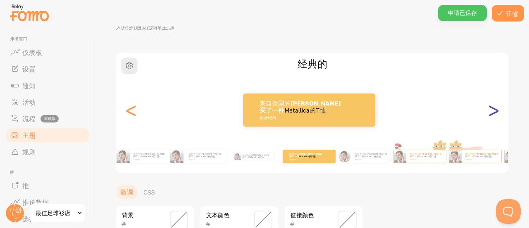
click at [488, 113] on font ">" at bounding box center [494, 110] width 14 height 28
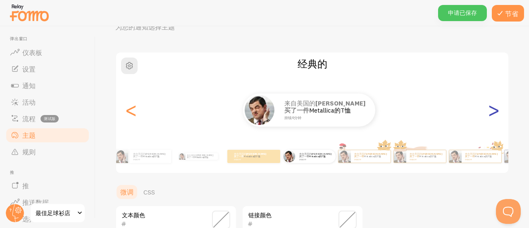
click at [488, 113] on font ">" at bounding box center [494, 110] width 14 height 28
type input "0"
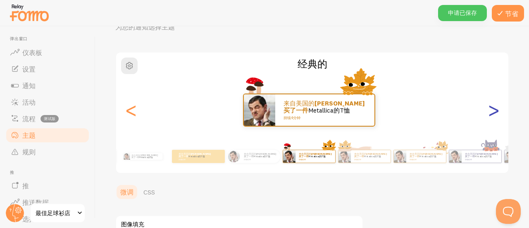
click at [488, 113] on font ">" at bounding box center [494, 110] width 14 height 28
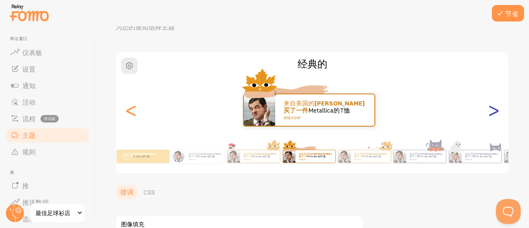
click at [488, 113] on font ">" at bounding box center [494, 110] width 14 height 28
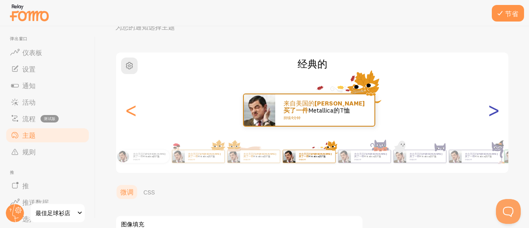
click at [488, 113] on font ">" at bounding box center [494, 110] width 14 height 28
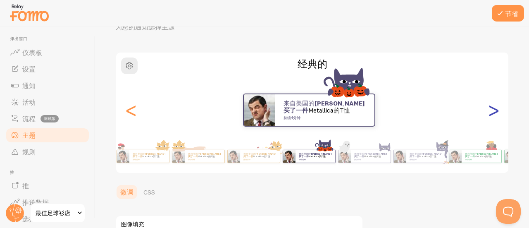
click at [488, 112] on font ">" at bounding box center [494, 110] width 14 height 28
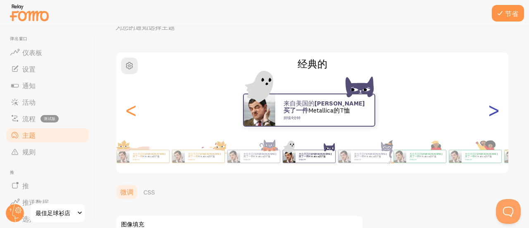
click at [488, 110] on font ">" at bounding box center [494, 110] width 14 height 28
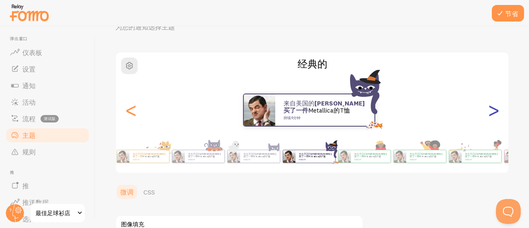
click at [488, 110] on font ">" at bounding box center [494, 110] width 14 height 28
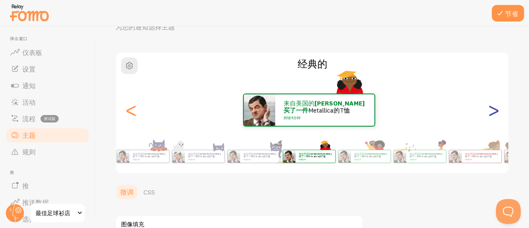
click at [488, 110] on font ">" at bounding box center [494, 110] width 14 height 28
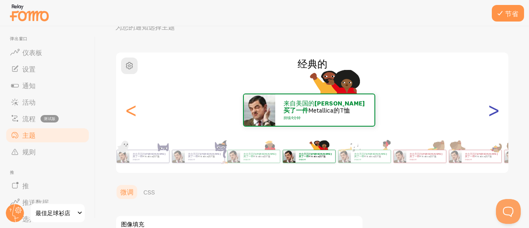
click at [488, 110] on font ">" at bounding box center [494, 110] width 14 height 28
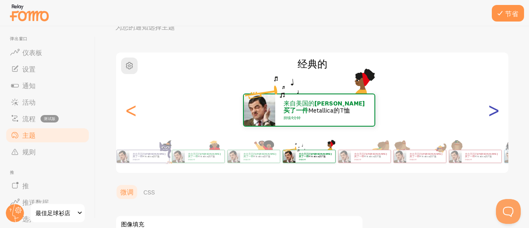
click at [488, 110] on font ">" at bounding box center [494, 110] width 14 height 28
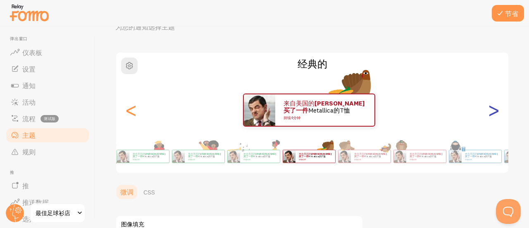
click at [488, 110] on font ">" at bounding box center [494, 110] width 14 height 28
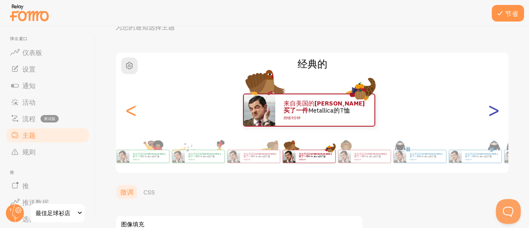
click at [488, 110] on font ">" at bounding box center [494, 110] width 14 height 28
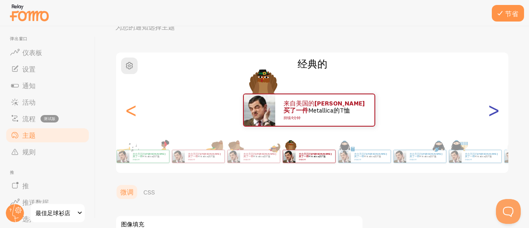
click at [488, 110] on font ">" at bounding box center [494, 110] width 14 height 28
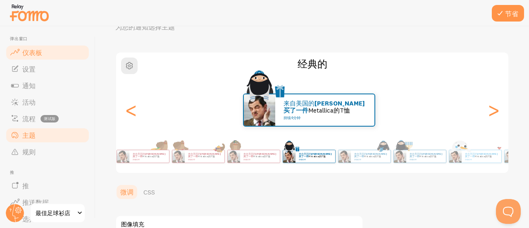
click at [33, 53] on font "仪表板" at bounding box center [32, 52] width 20 height 8
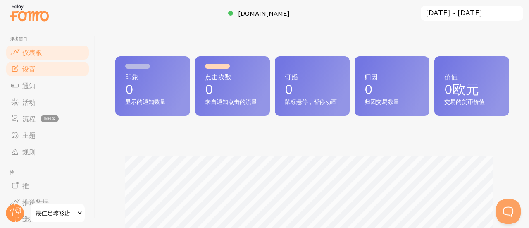
scroll to position [217, 388]
click at [40, 68] on link "设置" at bounding box center [47, 69] width 85 height 17
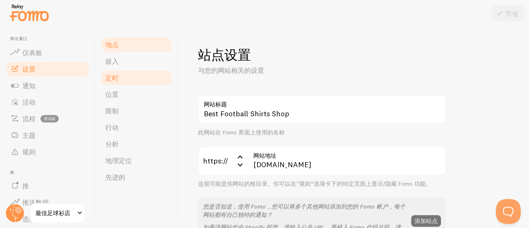
click at [117, 79] on font "定时" at bounding box center [111, 78] width 13 height 8
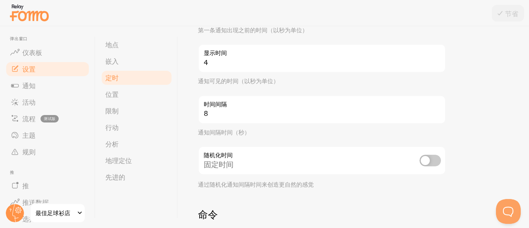
scroll to position [124, 0]
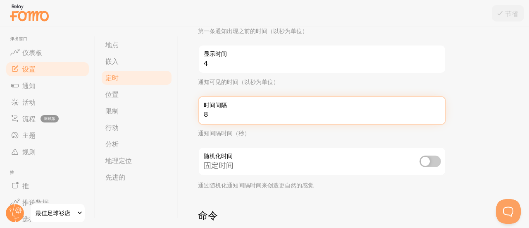
drag, startPoint x: 211, startPoint y: 117, endPoint x: 196, endPoint y: 117, distance: 14.9
click at [196, 117] on div "计时设置 配置通知时间间隔 延迟 3 初始延迟（秒） 第一条通知出现之前的时间（以秒为单位） 4 显示时间 通知可见的时间（以秒为单位） 8 时间间隔 通知间…" at bounding box center [353, 126] width 351 height 201
type input "15"
click at [468, 119] on form "延迟 3 初始延迟（秒） 第一条通知出现之前的时间（以秒为单位） 4 显示时间 通知可见的时间（以秒为单位） 15 时间间隔 通知间隔时间（秒） 随机化时间 …" at bounding box center [353, 148] width 311 height 355
drag, startPoint x: 211, startPoint y: 117, endPoint x: 189, endPoint y: 117, distance: 21.5
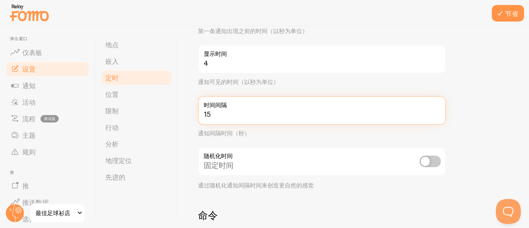
click at [189, 117] on div "计时设置 配置通知时间间隔 延迟 3 初始延迟（秒） 第一条通知出现之前的时间（以秒为单位） 4 显示时间 通知可见的时间（以秒为单位） 15 时间间隔 通知…" at bounding box center [353, 126] width 351 height 201
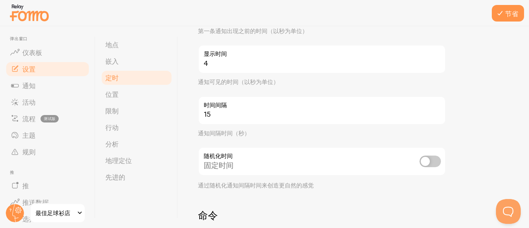
click at [490, 127] on form "延迟 3 初始延迟（秒） 第一条通知出现之前的时间（以秒为单位） 4 显示时间 通知可见的时间（以秒为单位） 15 时间间隔 通知间隔时间（秒） 随机化时间 …" at bounding box center [353, 148] width 311 height 355
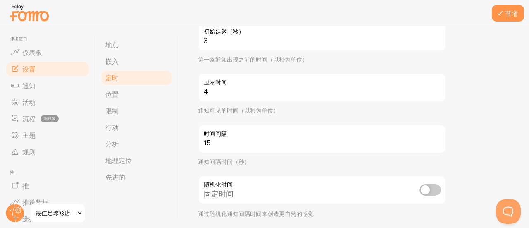
scroll to position [83, 0]
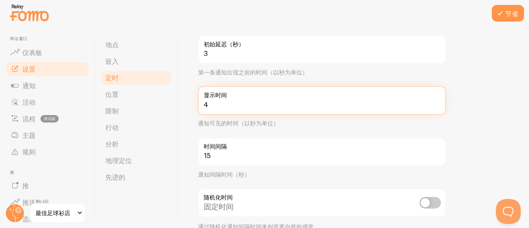
drag, startPoint x: 209, startPoint y: 105, endPoint x: 198, endPoint y: 107, distance: 10.8
click at [198, 107] on input "4" at bounding box center [322, 100] width 248 height 29
type input "5"
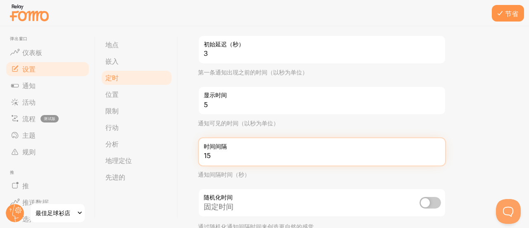
click at [498, 129] on form "延迟 3 初始延迟（秒） 第一条通知出现之前的时间（以秒为单位） 5 显示时间 通知可见的时间（以秒为单位） 15 时间间隔 通知间隔时间（秒） 随机化时间 …" at bounding box center [353, 189] width 311 height 355
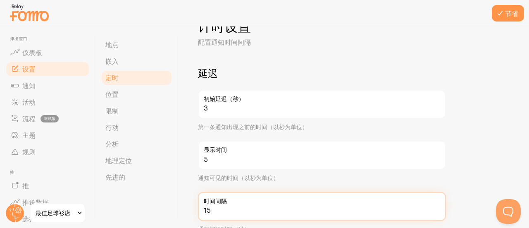
scroll to position [41, 0]
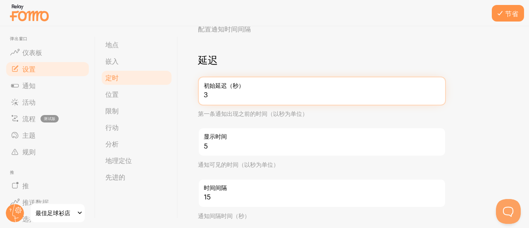
drag, startPoint x: 212, startPoint y: 96, endPoint x: 183, endPoint y: 96, distance: 28.9
click at [183, 96] on div "计时设置 配置通知时间间隔 延迟 3 初始延迟（秒） 第一条通知出现之前的时间（以秒为单位） 5 显示时间 通知可见的时间（以秒为单位） 15 时间间隔 通知…" at bounding box center [353, 126] width 351 height 201
type input "5"
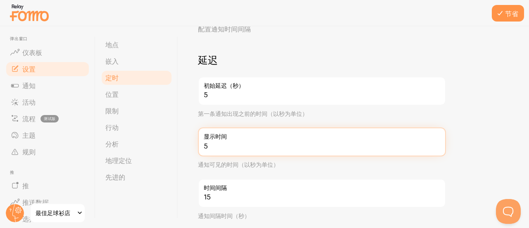
click at [487, 124] on form "延迟 5 初始延迟（秒） 第一条通知出现之前的时间（以秒为单位） 5 显示时间 通知可见的时间（以秒为单位） 15 时间间隔 通知间隔时间（秒） 随机化时间 …" at bounding box center [353, 231] width 311 height 355
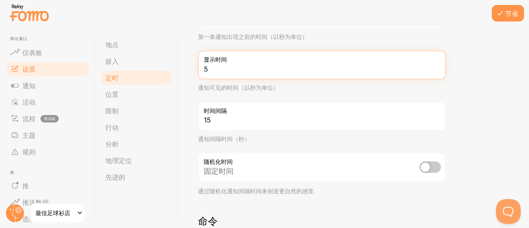
scroll to position [124, 0]
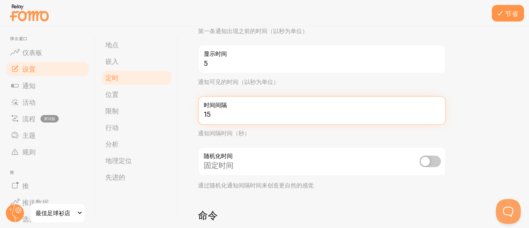
drag, startPoint x: 212, startPoint y: 114, endPoint x: 193, endPoint y: 115, distance: 19.0
click at [193, 115] on div "计时设置 配置通知时间间隔 延迟 5 初始延迟（秒） 第一条通知出现之前的时间（以秒为单位） 5 显示时间 通知可见的时间（以秒为单位） 15 时间间隔 通知…" at bounding box center [353, 126] width 351 height 201
type input "20"
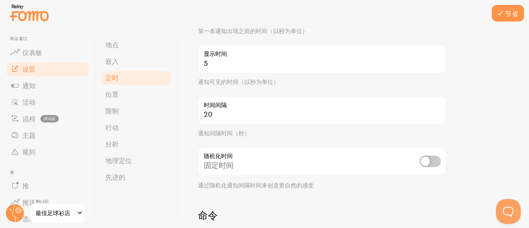
click at [472, 136] on form "延迟 5 初始延迟（秒） 第一条通知出现之前的时间（以秒为单位） 5 显示时间 通知可见的时间（以秒为单位） 20 时间间隔 通知间隔时间（秒） 随机化时间 …" at bounding box center [353, 148] width 311 height 355
click at [179, 151] on div "计时设置 配置通知时间间隔 延迟 5 初始延迟（秒） 第一条通知出现之前的时间（以秒为单位） 5 显示时间 通知可见的时间（以秒为单位） 20 时间间隔 通知…" at bounding box center [353, 126] width 351 height 201
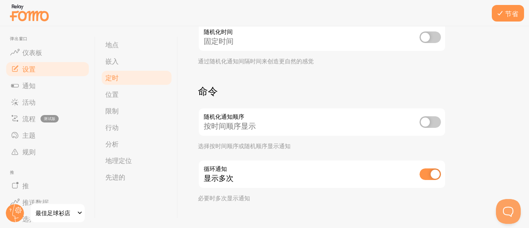
scroll to position [261, 0]
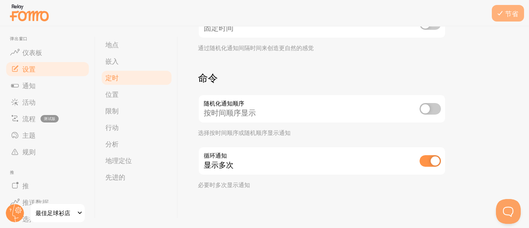
click at [500, 14] on icon at bounding box center [500, 13] width 10 height 10
click at [429, 109] on input "checkbox" at bounding box center [429, 109] width 21 height 12
click at [423, 109] on input "checkbox" at bounding box center [429, 109] width 21 height 12
checkbox input "false"
click at [479, 129] on form "延迟 5 初始延迟（秒） 第一条通知出现之前的时间（以秒为单位） 5 显示时间 通知可见的时间（以秒为单位） 20 时间间隔 通知间隔时间（秒） 随机化时间 …" at bounding box center [353, 11] width 311 height 355
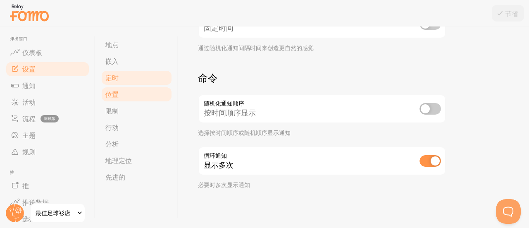
click at [130, 96] on link "位置" at bounding box center [136, 94] width 72 height 17
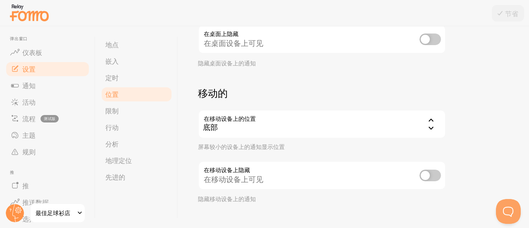
scroll to position [158, 0]
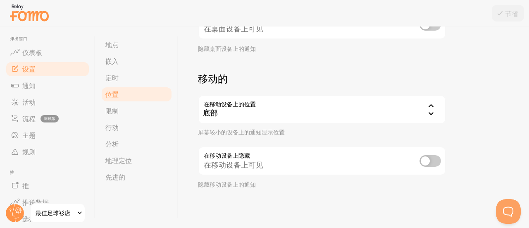
click at [433, 157] on input "checkbox" at bounding box center [429, 161] width 21 height 12
checkbox input "true"
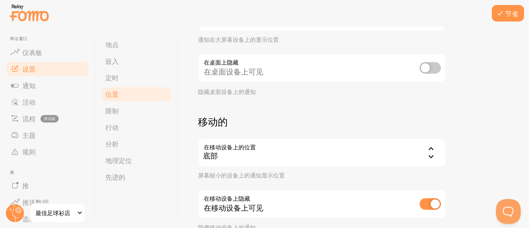
scroll to position [117, 0]
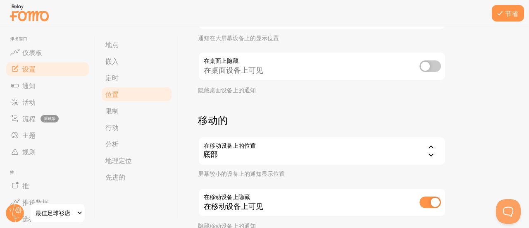
click at [426, 71] on input "checkbox" at bounding box center [429, 66] width 21 height 12
checkbox input "true"
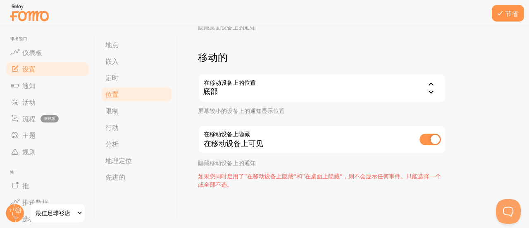
click at [422, 140] on input "checkbox" at bounding box center [429, 139] width 21 height 12
checkbox input "false"
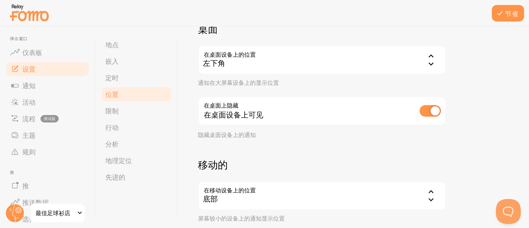
scroll to position [34, 0]
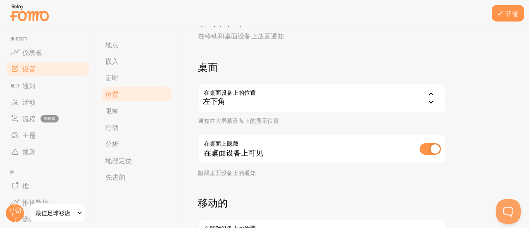
click at [425, 148] on input "checkbox" at bounding box center [429, 149] width 21 height 12
checkbox input "false"
click at [484, 150] on div "设备和位置 在移动和桌面设备上放置通知 桌面 在桌面设备上的位置 bottom_left 左下角 左下角 右下角 左上角 右上角 顶部中心 底部中心 左下角 …" at bounding box center [353, 162] width 311 height 300
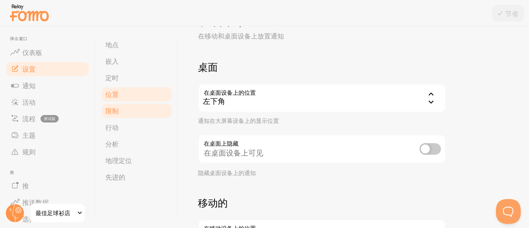
click at [121, 112] on link "限制" at bounding box center [136, 110] width 72 height 17
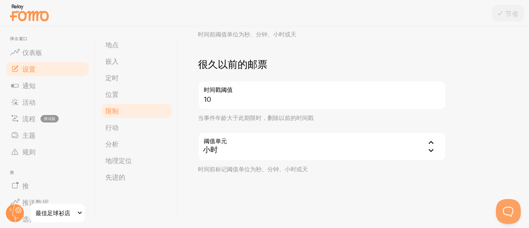
scroll to position [308, 0]
click at [142, 131] on link "行动" at bounding box center [136, 127] width 72 height 17
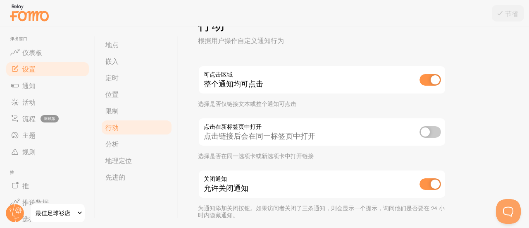
scroll to position [60, 0]
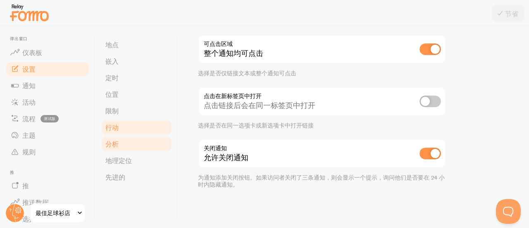
click at [129, 147] on link "分析" at bounding box center [136, 144] width 72 height 17
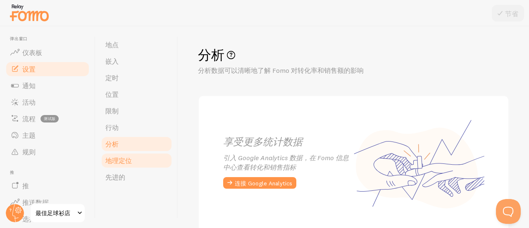
click at [132, 168] on link "地理定位" at bounding box center [136, 160] width 72 height 17
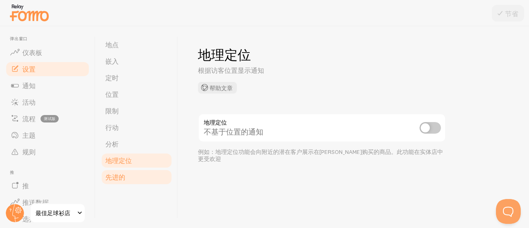
click at [126, 179] on link "先进的" at bounding box center [136, 177] width 72 height 17
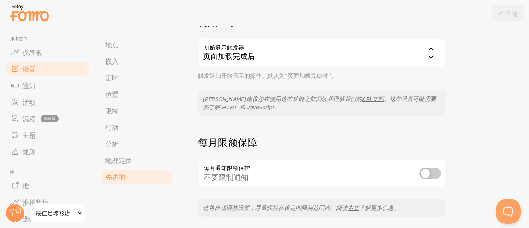
scroll to position [202, 0]
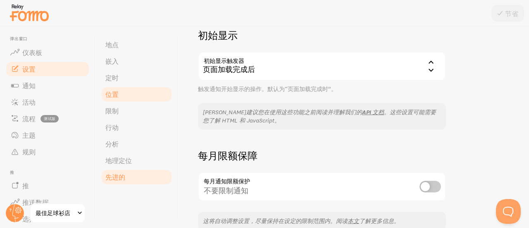
click at [114, 95] on font "位置" at bounding box center [111, 94] width 13 height 8
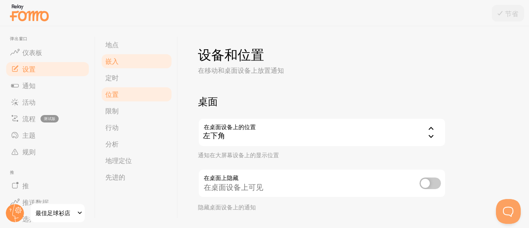
click at [131, 53] on link "嵌入" at bounding box center [136, 61] width 72 height 17
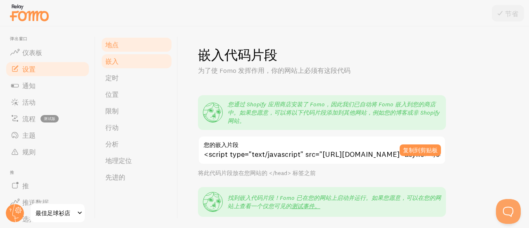
click at [130, 46] on link "地点" at bounding box center [136, 44] width 72 height 17
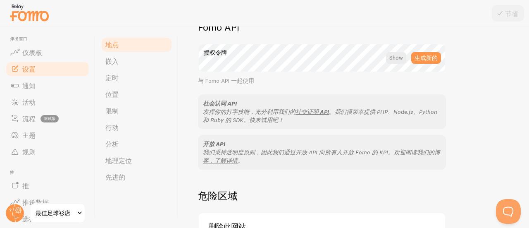
scroll to position [531, 0]
